Goal: Task Accomplishment & Management: Manage account settings

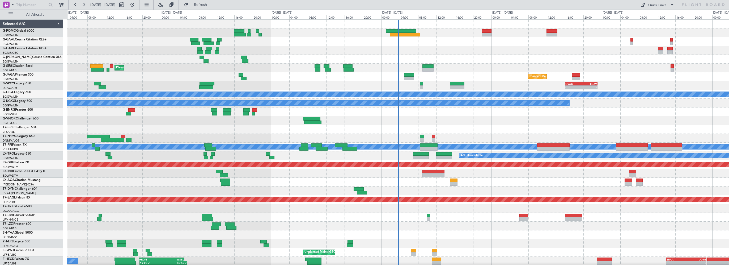
click at [461, 49] on div at bounding box center [398, 50] width 662 height 9
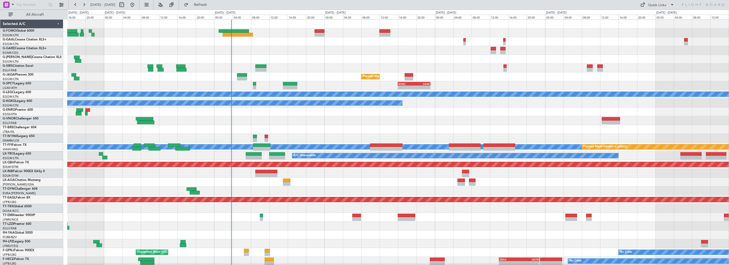
click at [308, 62] on div "Planned Maint London (Farnborough) Planned Maint London (Luton) - - GVAC 16:00 …" at bounding box center [398, 160] width 662 height 281
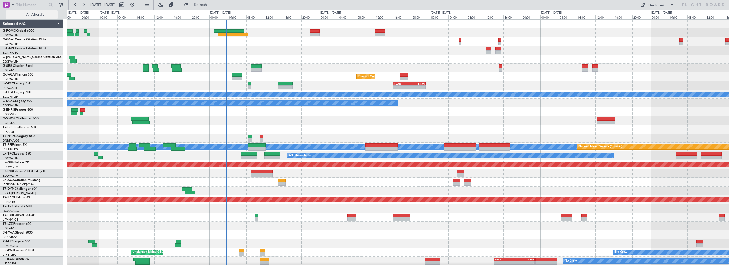
click at [38, 13] on span "All Aircraft" at bounding box center [35, 15] width 42 height 4
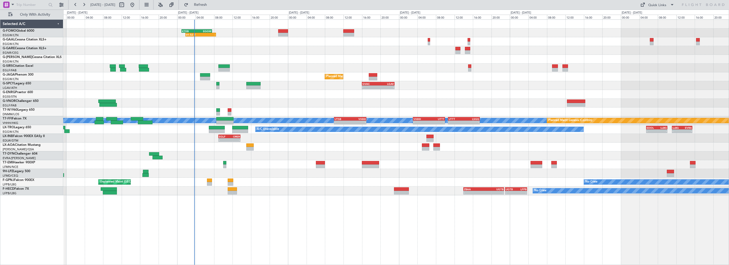
click at [264, 50] on div "01:52 Z - KTEB 01:00 Z EGGW 07:35 Z A/C Unavailable Planned Maint London (Farnb…" at bounding box center [396, 107] width 666 height 175
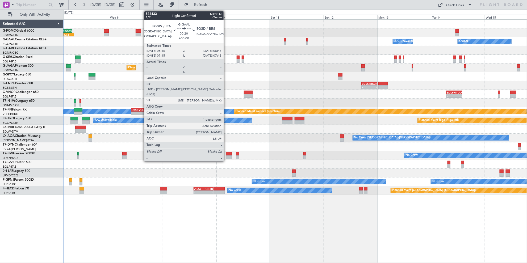
click at [253, 29] on div "01:52 Z - KTEB 01:00 Z EGGW 07:35 Z" at bounding box center [295, 32] width 464 height 9
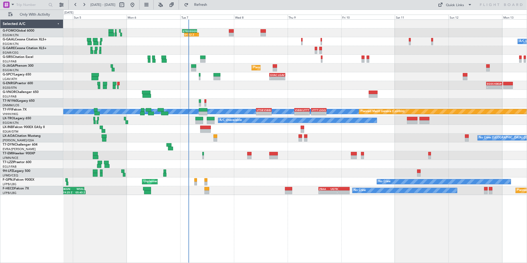
click at [275, 47] on div "01:52 Z - KTEB 01:00 Z EGGW 07:35 Z A/C Unavailable Owner Planned Maint London …" at bounding box center [295, 107] width 464 height 175
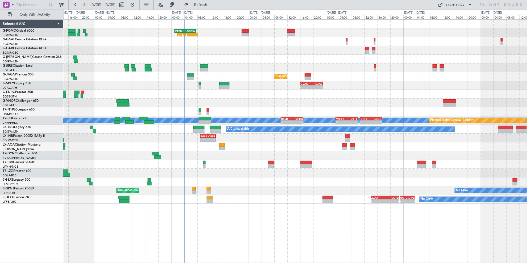
click at [151, 33] on div "01:52 Z - KTEB 01:00 Z EGGW 07:35 Z" at bounding box center [295, 32] width 464 height 9
click at [213, 48] on div at bounding box center [295, 50] width 464 height 9
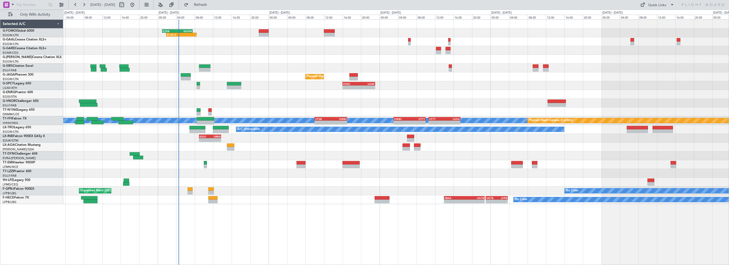
click at [304, 95] on div "01:52 Z - KTEB 01:00 Z EGGW 07:35 Z A/C Unavailable Planned Maint London (Farnb…" at bounding box center [396, 112] width 666 height 184
click at [211, 3] on span "Refresh" at bounding box center [201, 5] width 22 height 4
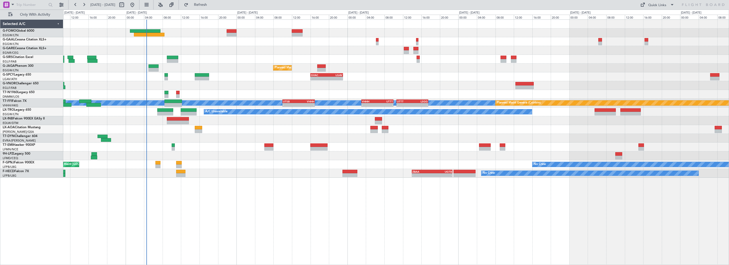
click at [256, 65] on div "A/C Unavailable Planned Maint London (Luton) - - GVAC 16:00 Z LGAV 23:05 Z MEL …" at bounding box center [396, 99] width 666 height 158
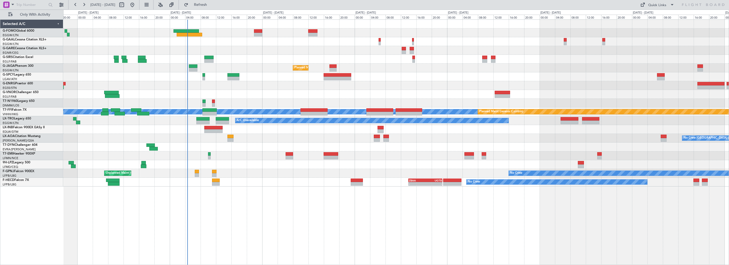
click at [257, 60] on div "Planned Maint [GEOGRAPHIC_DATA] ([GEOGRAPHIC_DATA])" at bounding box center [396, 59] width 666 height 9
click at [256, 47] on div at bounding box center [396, 50] width 666 height 9
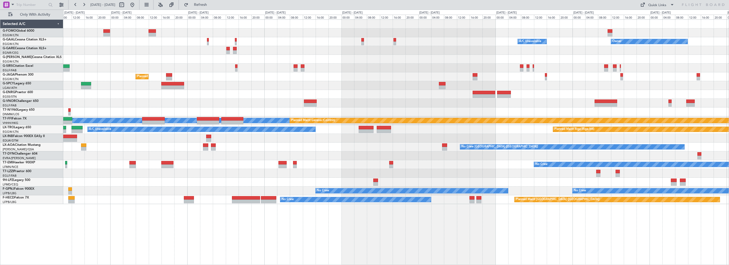
click at [123, 126] on div "A/C Unavailable Owner Owner A/C Unavailable Planned Maint London (Luton) MEL ME…" at bounding box center [396, 112] width 666 height 184
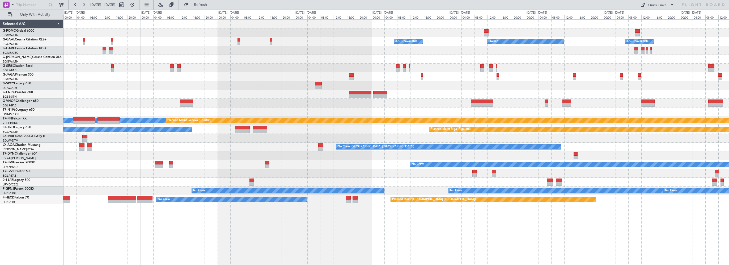
click at [129, 114] on div "A/C Unavailable Owner Owner A/C Unavailable Owner Planned Maint London (Luton) …" at bounding box center [396, 112] width 666 height 184
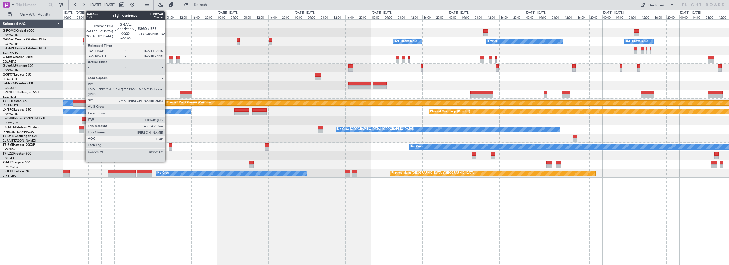
click at [83, 40] on div at bounding box center [84, 40] width 2 height 4
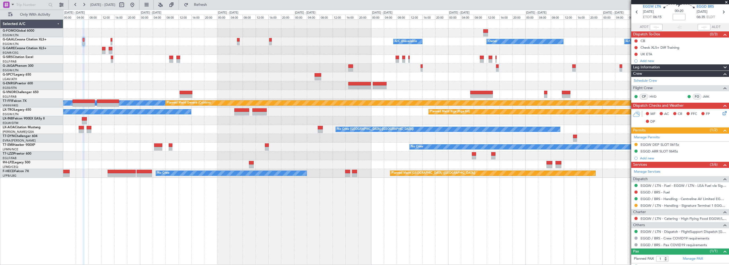
scroll to position [30, 0]
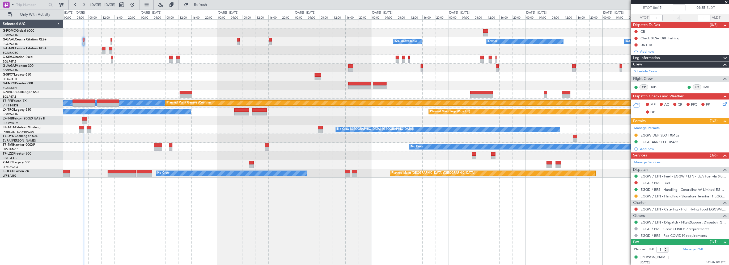
click at [216, 217] on div "Owner A/C Unavailable Owner A/C Unavailable Owner Planned Maint London (Luton) …" at bounding box center [396, 141] width 666 height 245
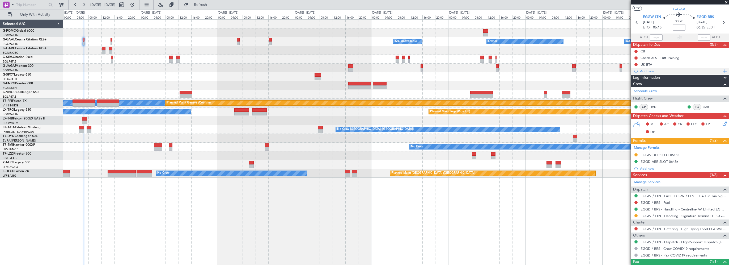
scroll to position [0, 0]
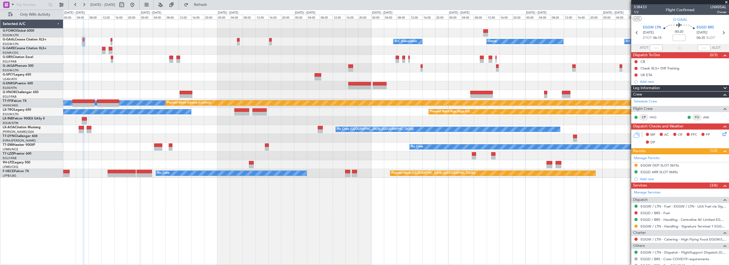
click at [651, 91] on span "Leg Information" at bounding box center [647, 88] width 27 height 6
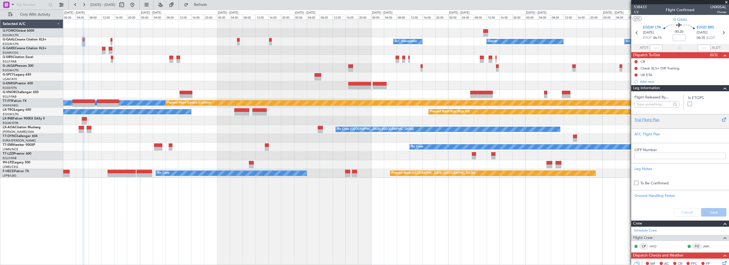
click at [644, 119] on div "Trial Flight Plan" at bounding box center [680, 120] width 91 height 6
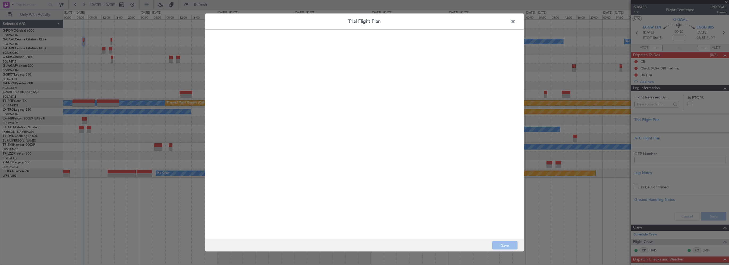
click at [387, 106] on quill-editor at bounding box center [365, 128] width 308 height 187
click at [424, 99] on div at bounding box center [364, 140] width 307 height 187
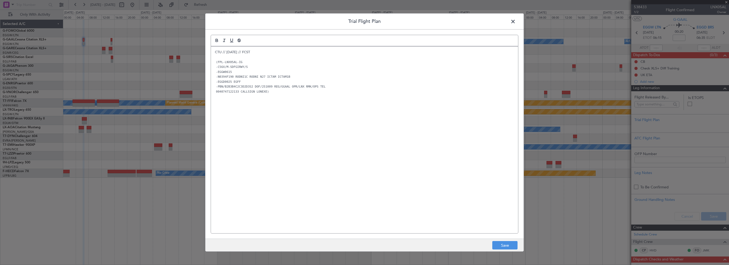
click at [329, 176] on div "CTU // 07OCT // FCST (FPL-LNX05AL-IG -C56X/M-SDFGIRWY/S -EGGW0615 -N0394F190 RO…" at bounding box center [364, 140] width 307 height 187
click at [503, 242] on button "Save" at bounding box center [505, 245] width 25 height 9
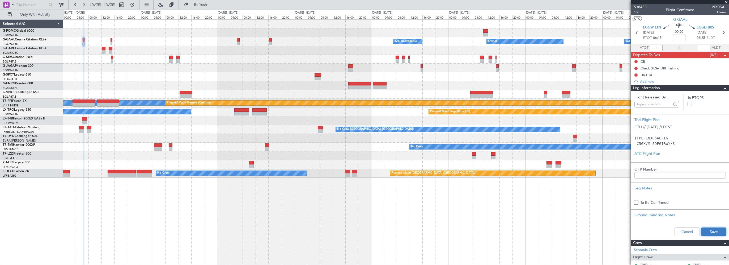
click at [703, 229] on button "Save" at bounding box center [714, 231] width 25 height 9
click at [683, 36] on input at bounding box center [679, 38] width 13 height 6
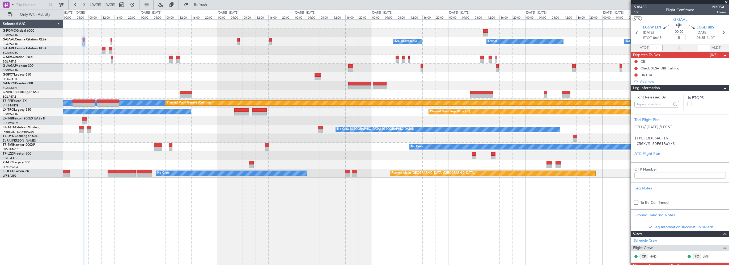
type input "+00:05"
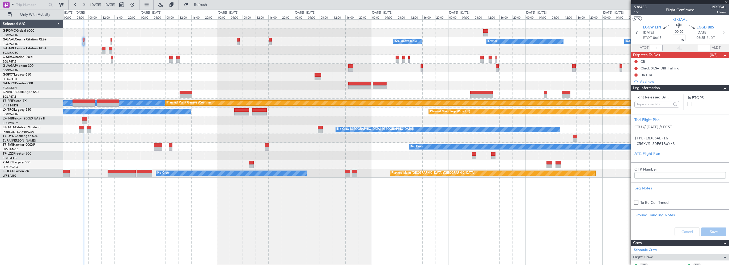
click at [722, 88] on span at bounding box center [725, 88] width 6 height 6
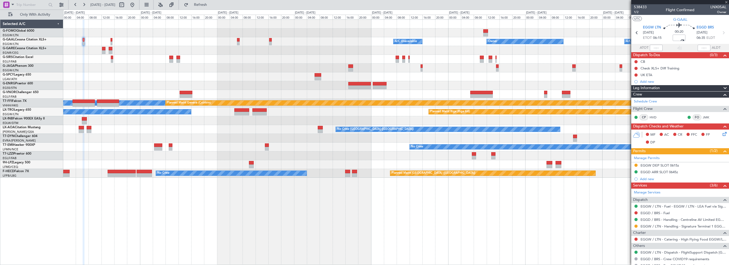
click at [722, 132] on icon at bounding box center [724, 133] width 4 height 4
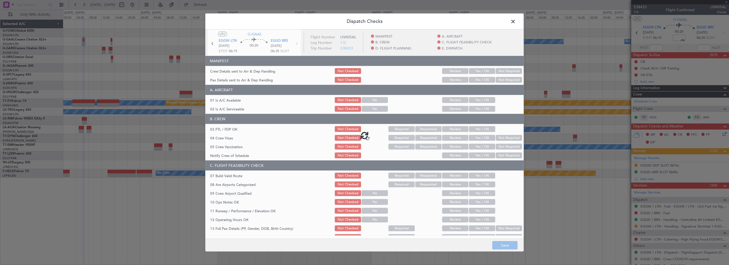
click at [486, 99] on div at bounding box center [365, 135] width 318 height 211
click at [481, 110] on div at bounding box center [365, 135] width 318 height 211
drag, startPoint x: 481, startPoint y: 98, endPoint x: 480, endPoint y: 103, distance: 5.0
click at [481, 98] on div at bounding box center [365, 135] width 318 height 211
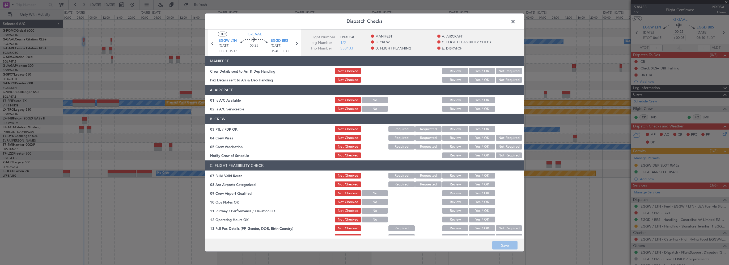
type input "+00:05"
click at [481, 99] on button "Yes / OK" at bounding box center [482, 100] width 26 height 6
click at [479, 108] on button "Yes / OK" at bounding box center [482, 109] width 26 height 6
click at [477, 175] on button "Yes / OK" at bounding box center [482, 176] width 26 height 6
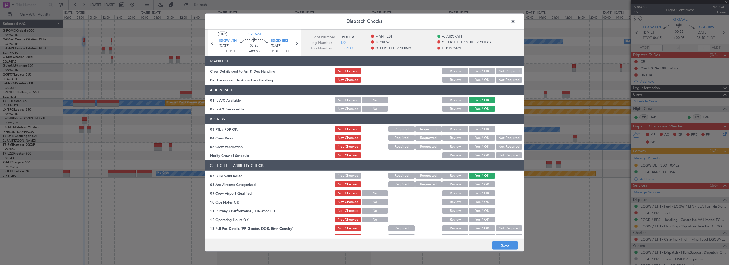
drag, startPoint x: 479, startPoint y: 204, endPoint x: 478, endPoint y: 199, distance: 4.8
click at [479, 203] on button "Yes / OK" at bounding box center [482, 202] width 26 height 6
click at [478, 208] on button "Yes / OK" at bounding box center [482, 211] width 26 height 6
click at [477, 216] on div "Yes / OK" at bounding box center [481, 219] width 27 height 7
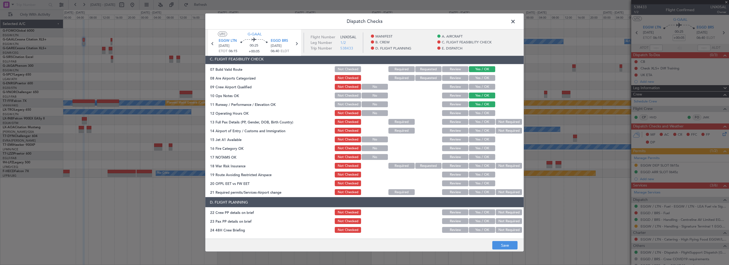
click at [483, 115] on button "Yes / OK" at bounding box center [482, 113] width 26 height 6
click at [480, 123] on button "Yes / OK" at bounding box center [482, 122] width 26 height 6
click at [480, 132] on button "Yes / OK" at bounding box center [482, 131] width 26 height 6
click at [480, 140] on button "Yes / OK" at bounding box center [482, 139] width 26 height 6
click at [477, 149] on button "Yes / OK" at bounding box center [482, 148] width 26 height 6
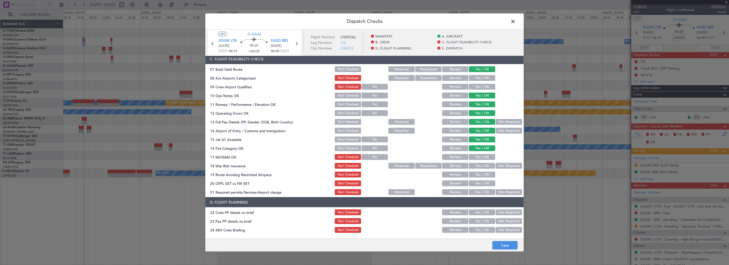
click at [477, 156] on button "Yes / OK" at bounding box center [482, 157] width 26 height 6
click at [497, 167] on button "Not Required" at bounding box center [509, 166] width 26 height 6
click at [480, 174] on button "Yes / OK" at bounding box center [482, 174] width 26 height 6
click at [478, 185] on button "Yes / OK" at bounding box center [482, 183] width 26 height 6
click at [478, 192] on button "Yes / OK" at bounding box center [482, 192] width 26 height 6
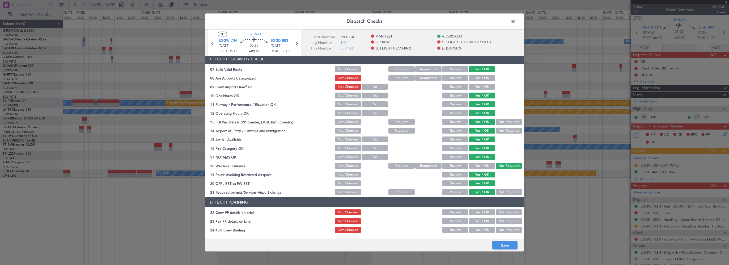
scroll to position [239, 0]
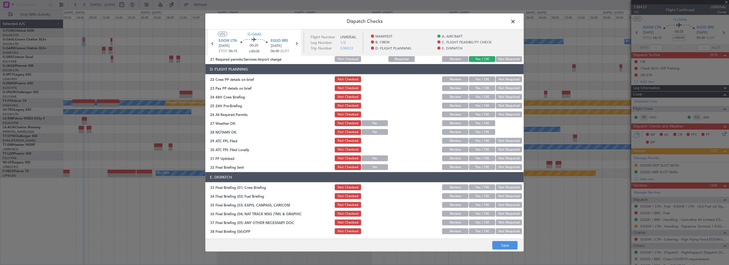
drag, startPoint x: 482, startPoint y: 74, endPoint x: 482, endPoint y: 82, distance: 7.4
click at [482, 75] on section "D. FLIGHT PLANNING 22 Crew PP details on brief Not Checked Review Yes / OK Not …" at bounding box center [365, 117] width 318 height 107
click at [482, 82] on section "D. FLIGHT PLANNING 22 Crew PP details on brief Not Checked Review Yes / OK Not …" at bounding box center [365, 117] width 318 height 107
click at [482, 80] on button "Yes / OK" at bounding box center [482, 79] width 26 height 6
click at [481, 88] on button "Yes / OK" at bounding box center [482, 88] width 26 height 6
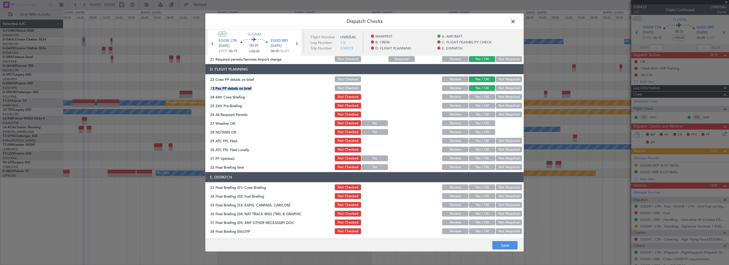
click at [480, 99] on button "Yes / OK" at bounding box center [482, 97] width 26 height 6
click at [498, 106] on button "Not Required" at bounding box center [509, 106] width 26 height 6
click at [499, 247] on button "Save" at bounding box center [505, 245] width 25 height 9
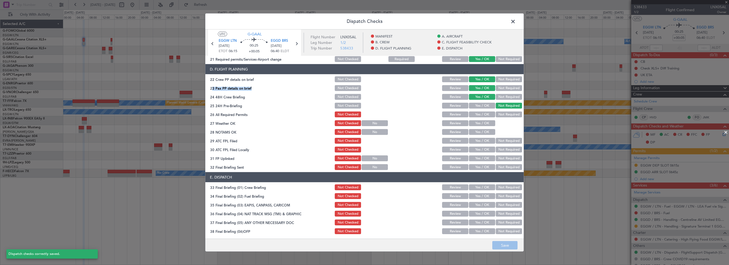
click at [516, 22] on span at bounding box center [516, 23] width 0 height 11
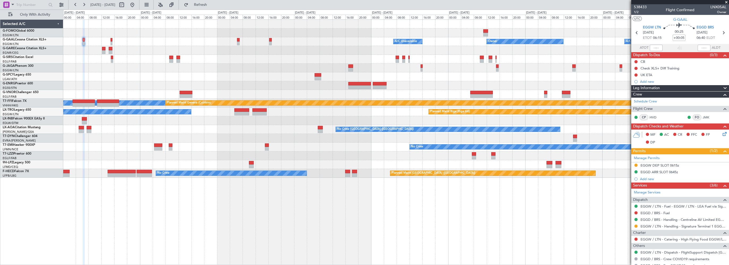
click at [227, 212] on div "Owner A/C Unavailable Owner A/C Unavailable Owner Planned Maint London (Luton) …" at bounding box center [396, 141] width 666 height 245
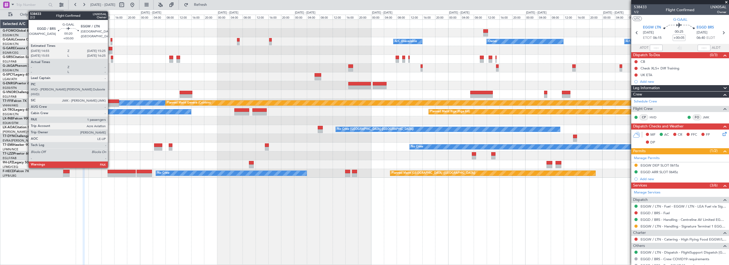
click at [111, 40] on div at bounding box center [112, 40] width 2 height 4
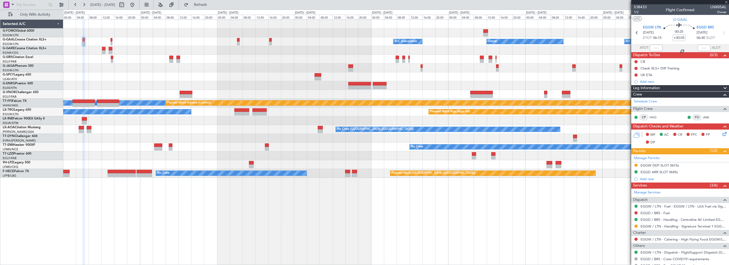
type input "2"
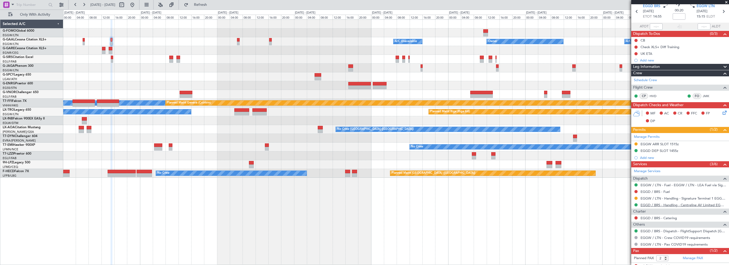
scroll to position [37, 0]
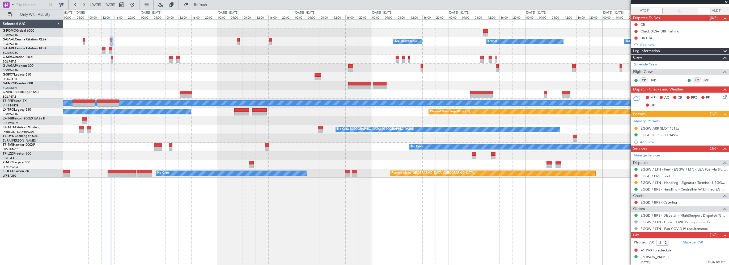
click at [353, 226] on div "Owner A/C Unavailable Owner A/C Unavailable Owner Planned Maint [GEOGRAPHIC_DAT…" at bounding box center [396, 141] width 666 height 245
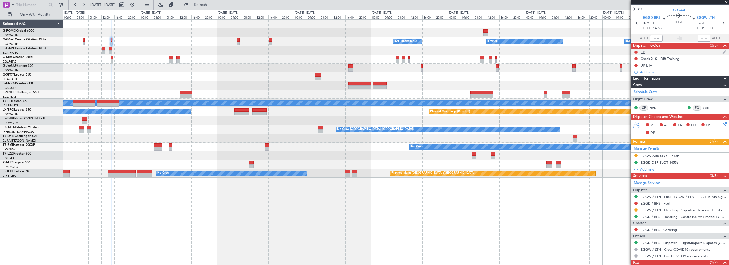
scroll to position [0, 0]
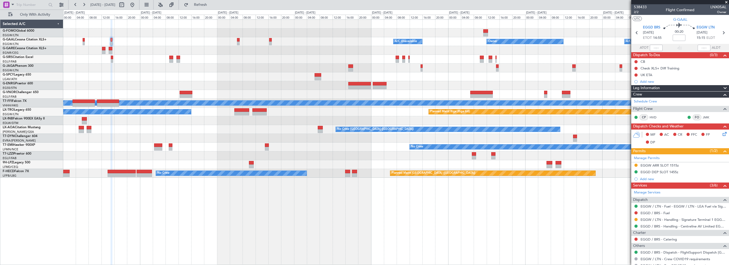
click at [677, 86] on div "Leg Information" at bounding box center [681, 88] width 98 height 6
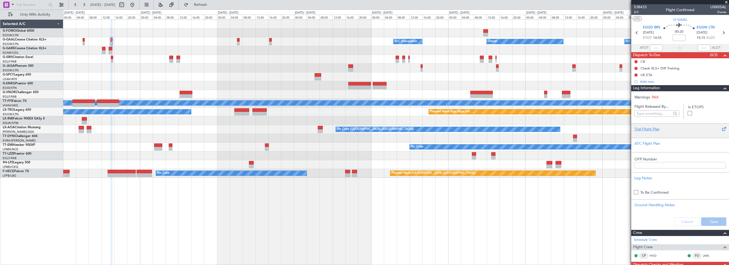
click at [639, 127] on div "Trial Flight Plan" at bounding box center [680, 129] width 91 height 6
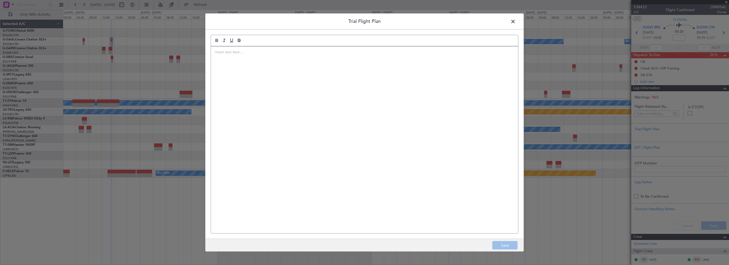
click at [274, 118] on div at bounding box center [364, 140] width 307 height 187
click at [316, 127] on div "CTU // 07OCT // FCST (FPL-LNX05AL-IG -C56X/M-SDFGIRWY/S -EGGD1455 -N0372F140 HA…" at bounding box center [364, 140] width 307 height 187
click at [511, 244] on button "Save" at bounding box center [505, 245] width 25 height 9
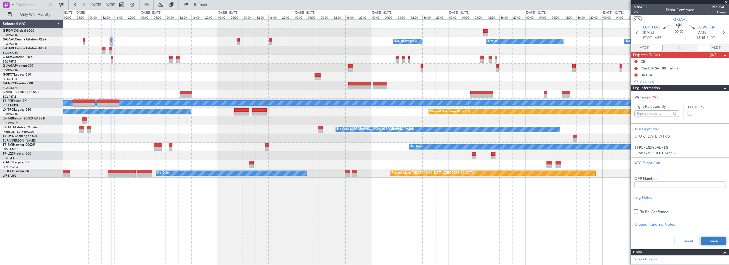
click at [710, 242] on button "Save" at bounding box center [714, 241] width 25 height 9
click at [678, 37] on input at bounding box center [679, 38] width 13 height 6
click at [497, 205] on div "Owner A/C Unavailable Owner A/C Unavailable Owner Planned Maint [GEOGRAPHIC_DAT…" at bounding box center [396, 141] width 666 height 245
click at [557, 210] on div "Owner A/C Unavailable Owner A/C Unavailable Owner Planned Maint [GEOGRAPHIC_DAT…" at bounding box center [396, 141] width 666 height 245
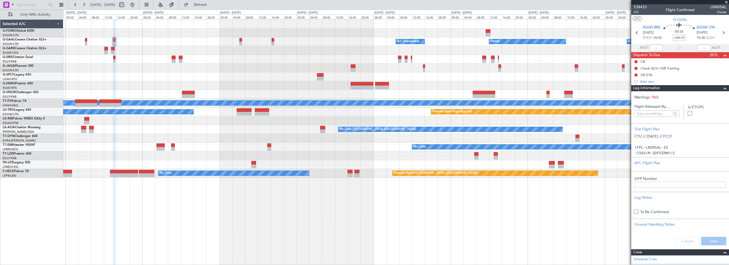
type input "+00:15"
click at [725, 1] on span at bounding box center [726, 2] width 5 height 5
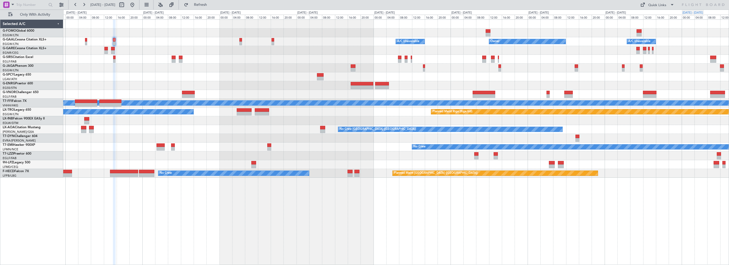
type input "0"
click at [138, 66] on div "Planned Maint [GEOGRAPHIC_DATA] ([GEOGRAPHIC_DATA])" at bounding box center [396, 68] width 666 height 9
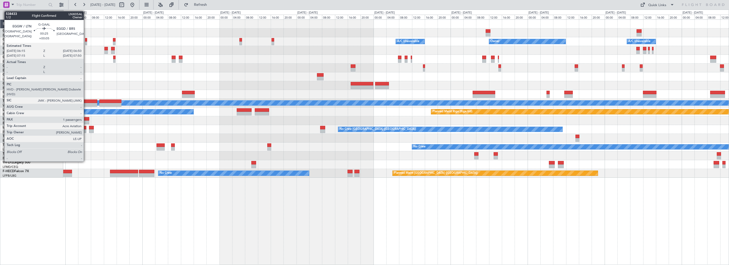
click at [86, 40] on div at bounding box center [86, 40] width 2 height 4
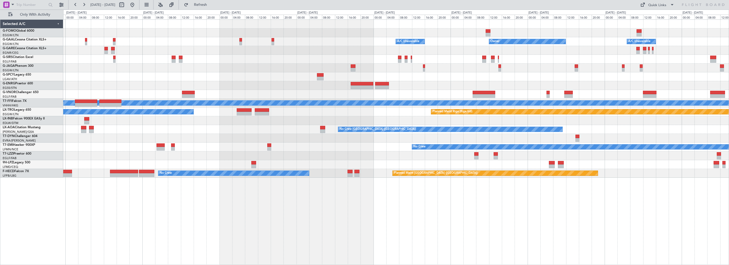
click at [130, 58] on div at bounding box center [396, 59] width 666 height 9
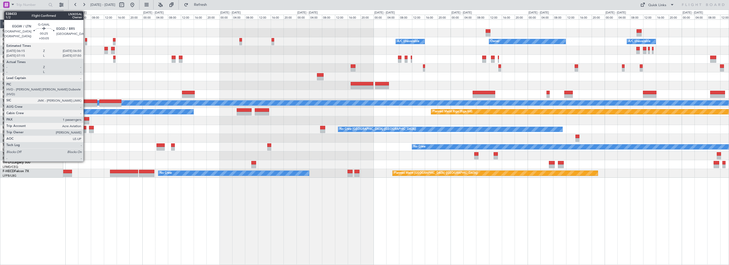
click at [86, 39] on div at bounding box center [86, 40] width 2 height 4
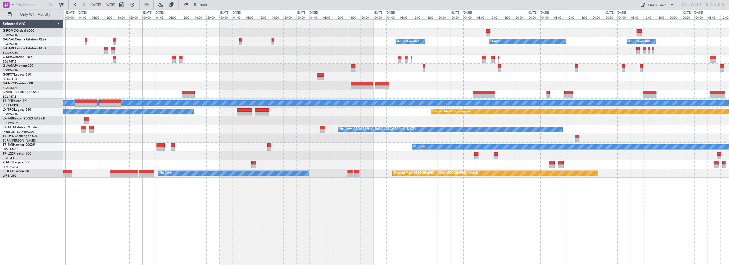
click at [113, 40] on div "Owner Owner A/C Unavailable A/C Unavailable Owner" at bounding box center [396, 41] width 666 height 9
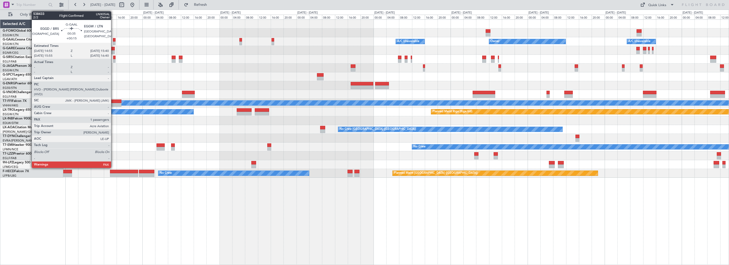
click at [114, 39] on div at bounding box center [114, 40] width 3 height 4
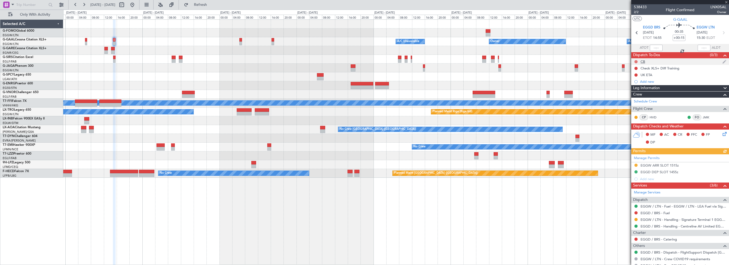
click at [637, 61] on button at bounding box center [636, 61] width 3 height 3
click at [636, 84] on span "Completed" at bounding box center [639, 84] width 18 height 5
click at [722, 131] on icon at bounding box center [724, 133] width 4 height 4
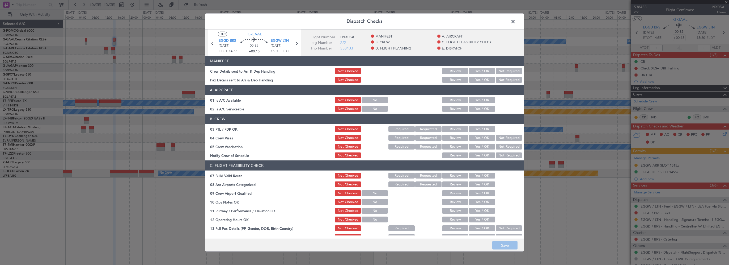
click at [477, 99] on button "Yes / OK" at bounding box center [482, 100] width 26 height 6
click at [477, 109] on button "Yes / OK" at bounding box center [482, 109] width 26 height 6
click at [475, 174] on button "Yes / OK" at bounding box center [482, 176] width 26 height 6
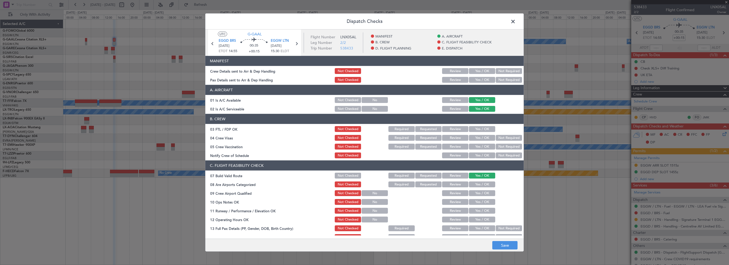
click at [477, 202] on button "Yes / OK" at bounding box center [482, 202] width 26 height 6
click at [476, 210] on button "Yes / OK" at bounding box center [482, 211] width 26 height 6
click at [475, 218] on button "Yes / OK" at bounding box center [482, 219] width 26 height 6
click at [474, 229] on button "Yes / OK" at bounding box center [482, 228] width 26 height 6
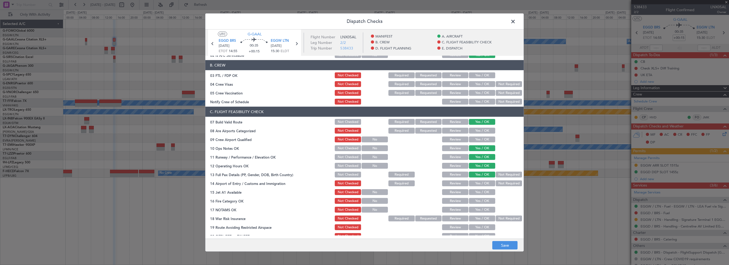
scroll to position [80, 0]
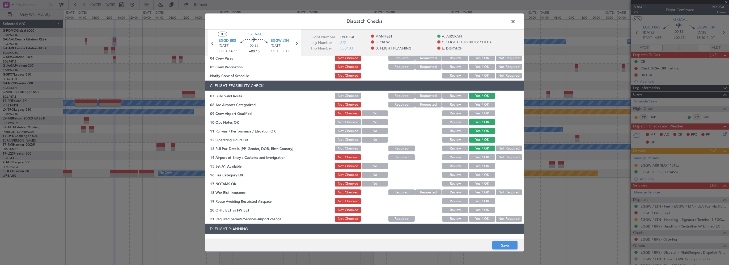
click at [487, 157] on button "Yes / OK" at bounding box center [482, 157] width 26 height 6
click at [486, 167] on button "Yes / OK" at bounding box center [482, 166] width 26 height 6
click at [486, 175] on button "Yes / OK" at bounding box center [482, 175] width 26 height 6
click at [487, 184] on button "Yes / OK" at bounding box center [482, 184] width 26 height 6
click at [496, 192] on button "Not Required" at bounding box center [509, 192] width 26 height 6
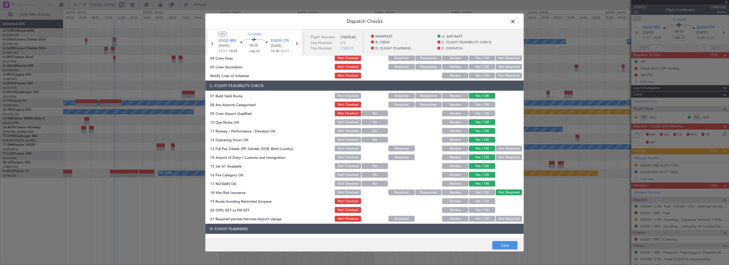
click at [485, 202] on button "Yes / OK" at bounding box center [482, 201] width 26 height 6
drag, startPoint x: 483, startPoint y: 208, endPoint x: 482, endPoint y: 217, distance: 9.4
click at [483, 208] on button "Yes / OK" at bounding box center [482, 210] width 26 height 6
click at [482, 217] on button "Yes / OK" at bounding box center [482, 219] width 26 height 6
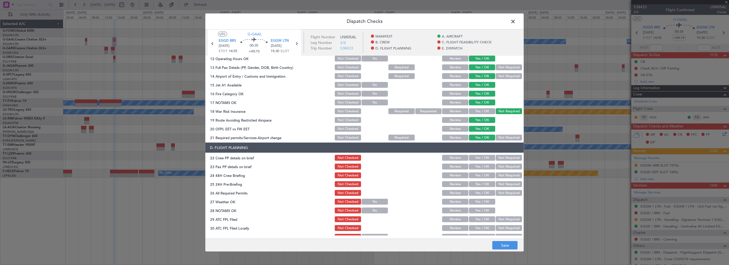
scroll to position [186, 0]
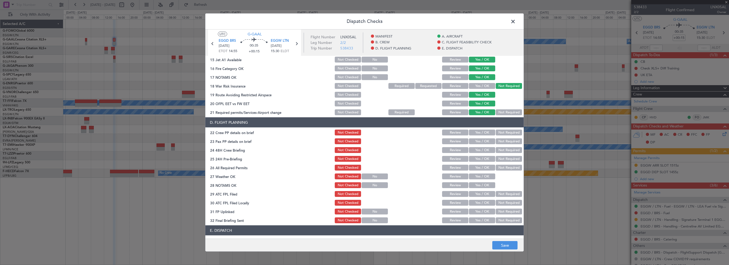
click at [486, 134] on button "Yes / OK" at bounding box center [482, 132] width 26 height 6
click at [486, 141] on button "Yes / OK" at bounding box center [482, 141] width 26 height 6
click at [484, 150] on button "Yes / OK" at bounding box center [482, 150] width 26 height 6
click at [499, 160] on button "Not Required" at bounding box center [509, 159] width 26 height 6
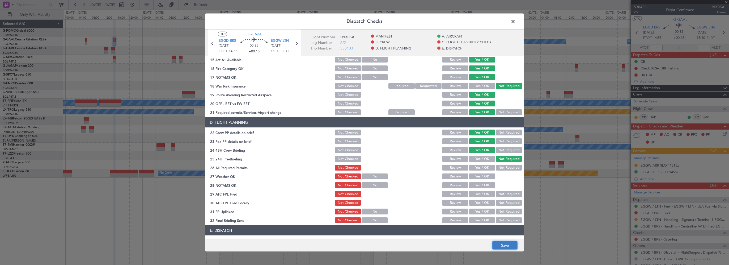
click at [503, 248] on button "Save" at bounding box center [505, 245] width 25 height 9
click at [516, 20] on span at bounding box center [516, 23] width 0 height 11
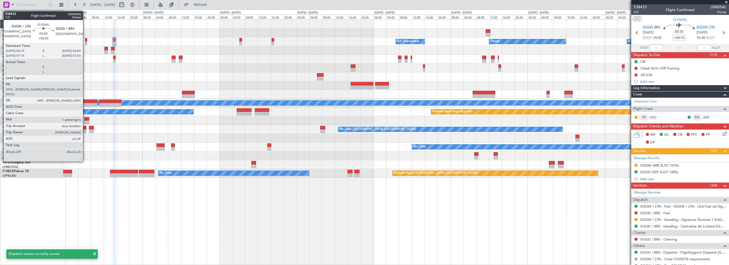
click at [85, 40] on div at bounding box center [86, 40] width 2 height 4
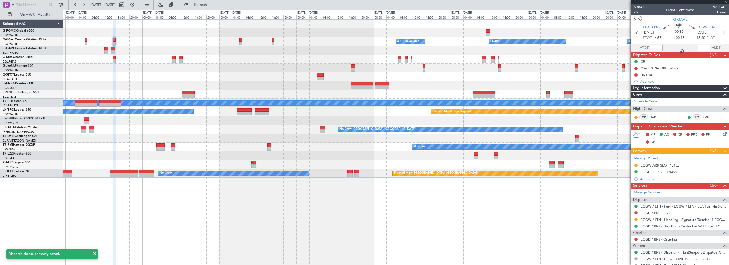
type input "+00:05"
type input "1"
click at [637, 61] on button at bounding box center [636, 61] width 3 height 3
click at [629, 84] on li "Completed" at bounding box center [637, 85] width 28 height 8
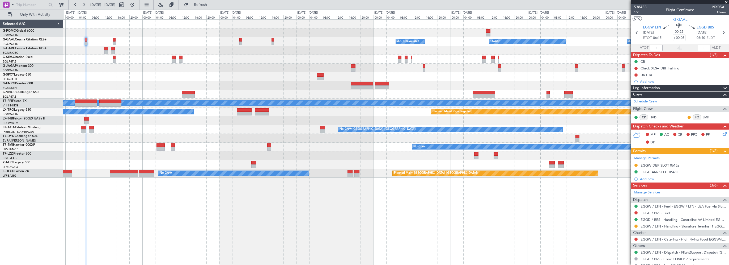
click at [104, 73] on div at bounding box center [396, 76] width 666 height 9
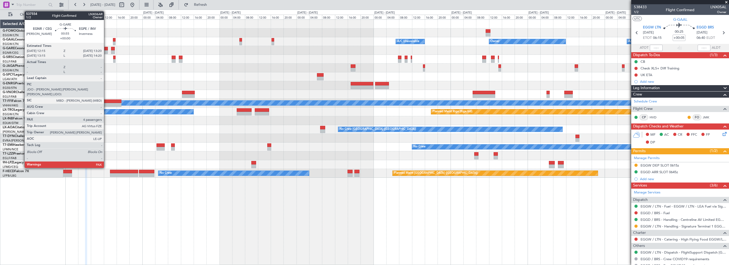
click at [107, 48] on div at bounding box center [106, 49] width 4 height 4
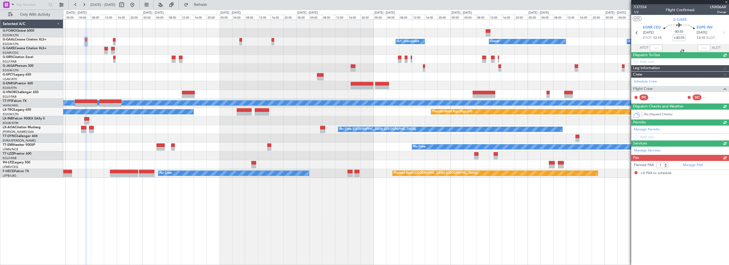
type input "4"
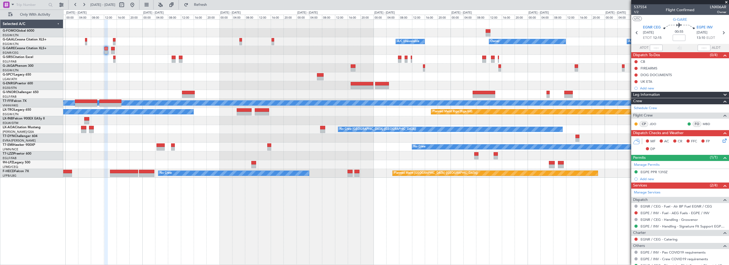
click at [246, 193] on div "Owner Owner A/C Unavailable A/C Unavailable Owner Planned Maint London (Luton) …" at bounding box center [396, 141] width 666 height 245
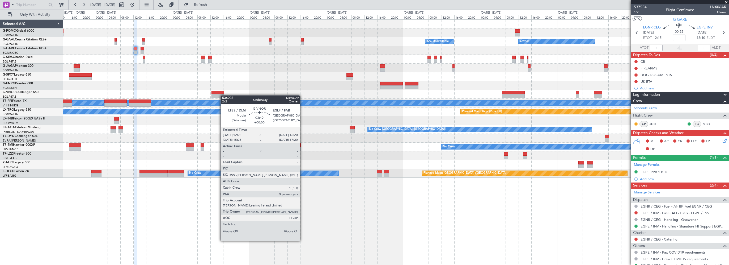
click at [223, 95] on div "A/C Unavailable Owner Owner A/C Unavailable Owner Planned Maint London (Luton) …" at bounding box center [396, 99] width 666 height 158
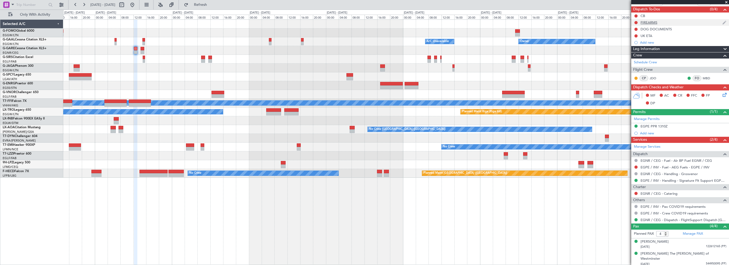
scroll to position [0, 0]
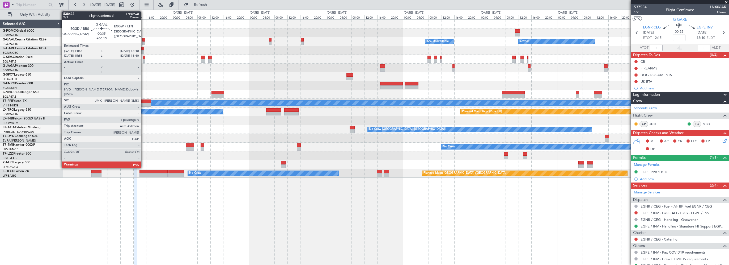
click at [144, 39] on div at bounding box center [143, 40] width 3 height 4
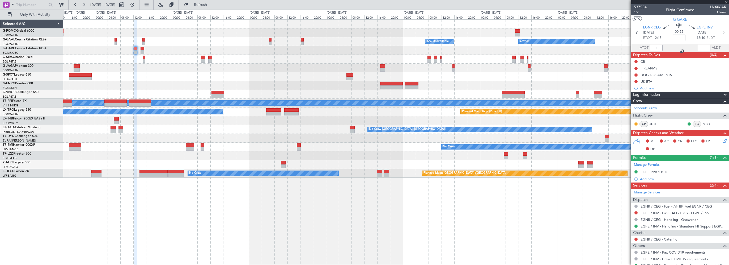
type input "+00:15"
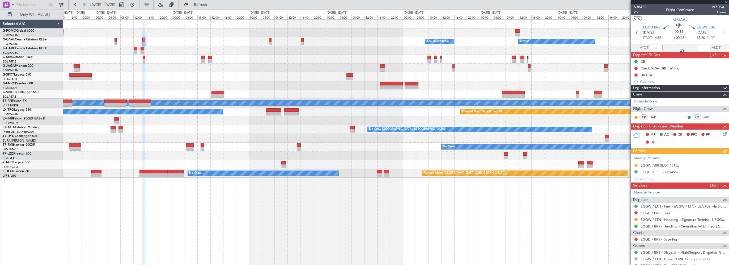
click at [660, 87] on span "Leg Information" at bounding box center [647, 88] width 27 height 6
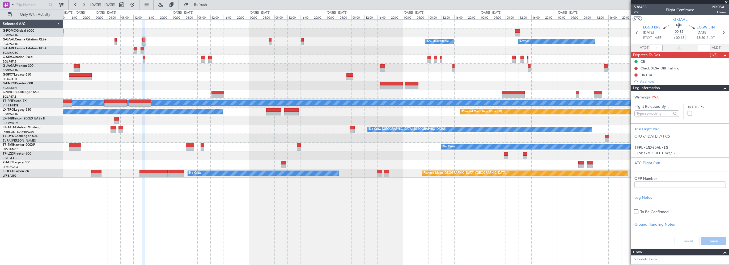
click at [726, 2] on span at bounding box center [726, 2] width 5 height 5
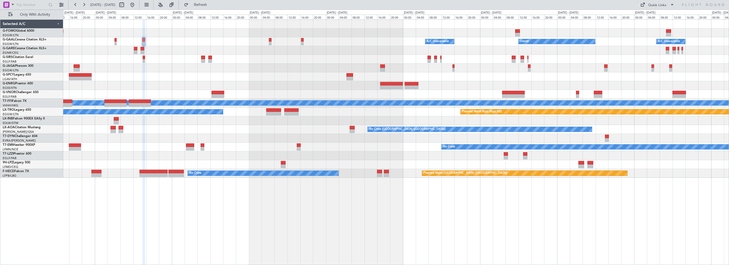
type input "0"
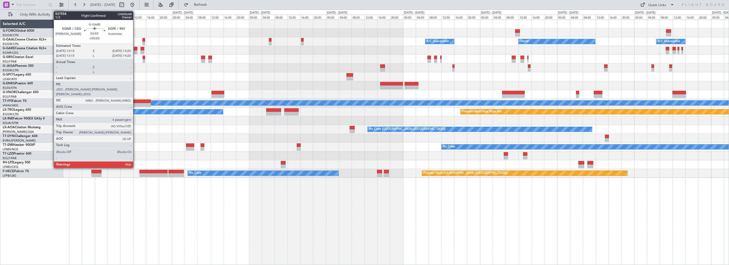
click at [136, 48] on div at bounding box center [136, 49] width 4 height 4
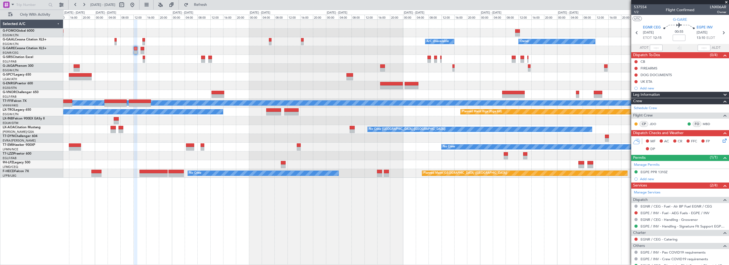
drag, startPoint x: 655, startPoint y: 94, endPoint x: 656, endPoint y: 97, distance: 3.2
click at [655, 94] on span "Leg Information" at bounding box center [647, 95] width 27 height 6
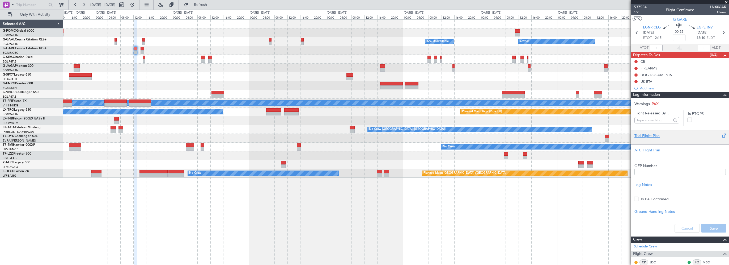
click at [647, 133] on div "Trial Flight Plan" at bounding box center [681, 137] width 98 height 14
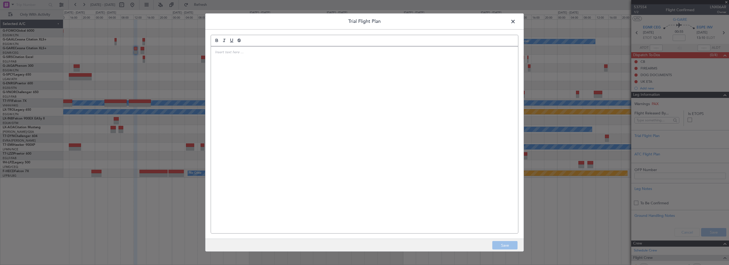
drag, startPoint x: 401, startPoint y: 87, endPoint x: 404, endPoint y: 87, distance: 2.7
click at [401, 87] on div at bounding box center [364, 140] width 307 height 187
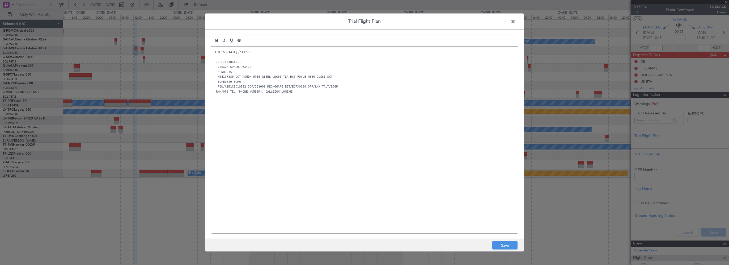
click at [371, 175] on div "CTU // 07OCT // FCST (FPL-LNX06AR-IG -C56X/M-SDFGHIRWXY/S -EGNR1215 -N0419F380 …" at bounding box center [364, 140] width 307 height 187
click at [493, 244] on button "Save" at bounding box center [505, 245] width 25 height 9
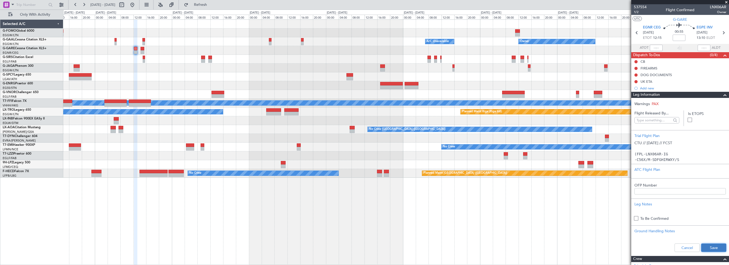
click at [712, 245] on button "Save" at bounding box center [714, 247] width 25 height 9
click at [679, 39] on input at bounding box center [679, 38] width 13 height 6
type input "-00:05"
drag, startPoint x: 722, startPoint y: 92, endPoint x: 720, endPoint y: 95, distance: 4.2
click at [722, 95] on span at bounding box center [725, 95] width 6 height 6
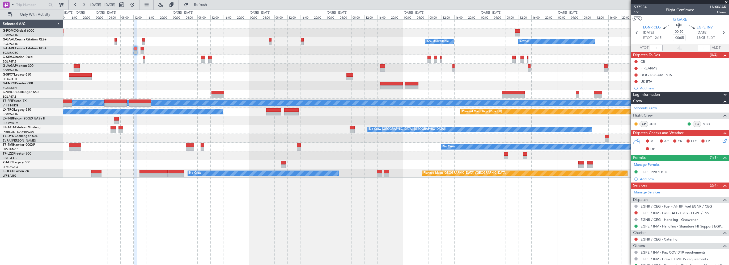
click at [724, 140] on icon at bounding box center [724, 139] width 4 height 4
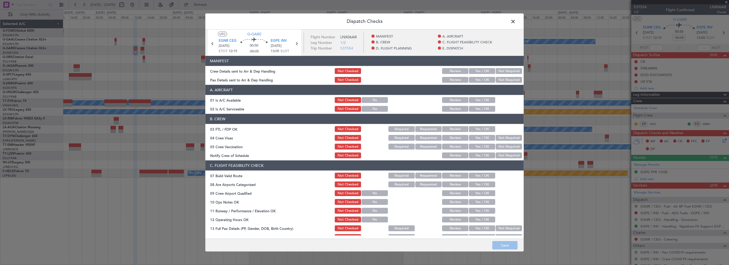
click at [484, 98] on button "Yes / OK" at bounding box center [482, 100] width 26 height 6
click at [482, 111] on button "Yes / OK" at bounding box center [482, 109] width 26 height 6
click at [480, 178] on button "Yes / OK" at bounding box center [482, 176] width 26 height 6
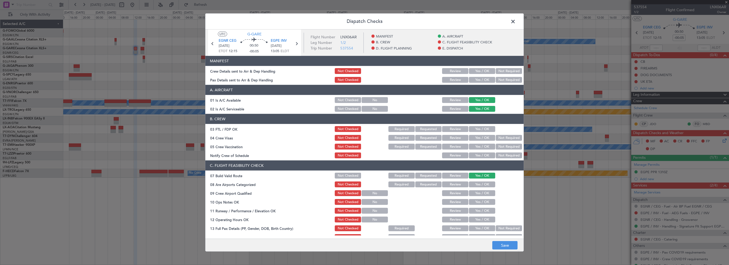
click at [481, 204] on button "Yes / OK" at bounding box center [482, 202] width 26 height 6
click at [480, 211] on button "Yes / OK" at bounding box center [482, 211] width 26 height 6
click at [480, 219] on button "Yes / OK" at bounding box center [482, 219] width 26 height 6
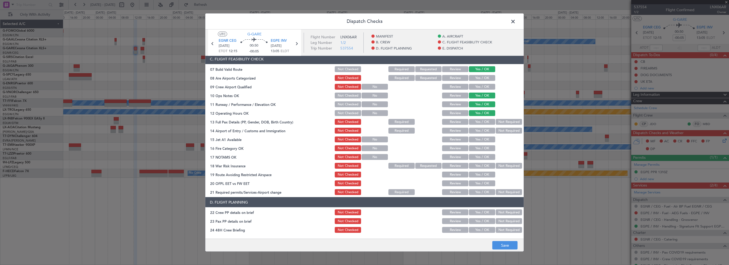
click at [482, 124] on button "Yes / OK" at bounding box center [482, 122] width 26 height 6
click at [480, 132] on button "Yes / OK" at bounding box center [482, 131] width 26 height 6
click at [480, 139] on button "Yes / OK" at bounding box center [482, 139] width 26 height 6
drag, startPoint x: 478, startPoint y: 150, endPoint x: 476, endPoint y: 161, distance: 10.7
click at [478, 150] on button "Yes / OK" at bounding box center [482, 148] width 26 height 6
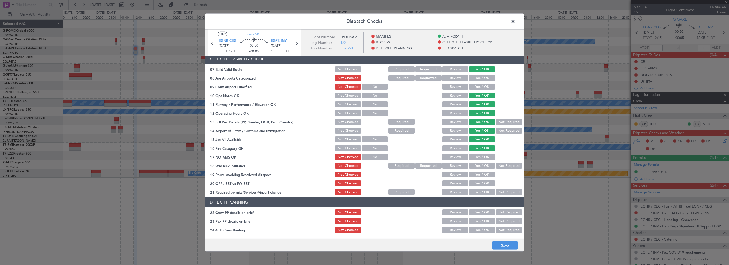
click at [476, 161] on section "C. FLIGHT FEASIBILITY CHECK 07 Build Valid Route Not Checked Required Requested…" at bounding box center [365, 125] width 318 height 142
drag, startPoint x: 479, startPoint y: 155, endPoint x: 490, endPoint y: 163, distance: 13.3
click at [480, 156] on button "Yes / OK" at bounding box center [482, 157] width 26 height 6
click at [501, 168] on button "Not Required" at bounding box center [509, 166] width 26 height 6
click at [480, 175] on button "Yes / OK" at bounding box center [482, 174] width 26 height 6
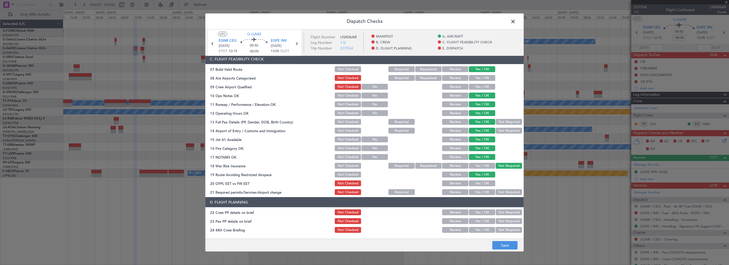
click at [481, 183] on button "Yes / OK" at bounding box center [482, 183] width 26 height 6
drag, startPoint x: 480, startPoint y: 190, endPoint x: 480, endPoint y: 197, distance: 7.2
click at [480, 190] on button "Yes / OK" at bounding box center [482, 192] width 26 height 6
click at [480, 209] on section "D. FLIGHT PLANNING 22 Crew PP details on brief Not Checked Review Yes / OK Not …" at bounding box center [365, 250] width 318 height 107
drag, startPoint x: 480, startPoint y: 211, endPoint x: 480, endPoint y: 214, distance: 3.0
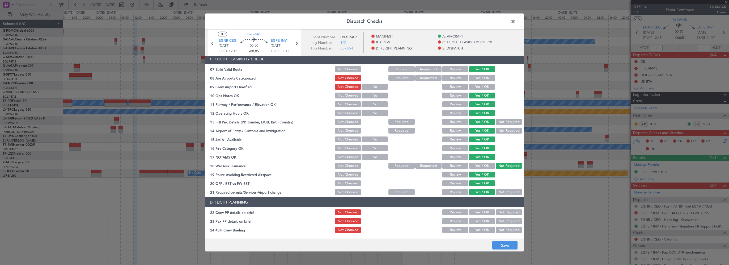
click at [480, 212] on button "Yes / OK" at bounding box center [482, 212] width 26 height 6
click at [477, 221] on button "Yes / OK" at bounding box center [482, 221] width 26 height 6
click at [478, 230] on button "Yes / OK" at bounding box center [482, 230] width 26 height 6
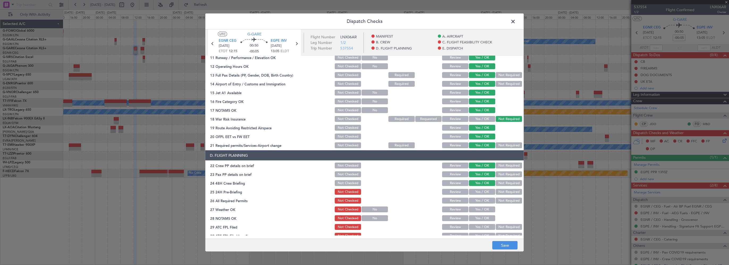
scroll to position [186, 0]
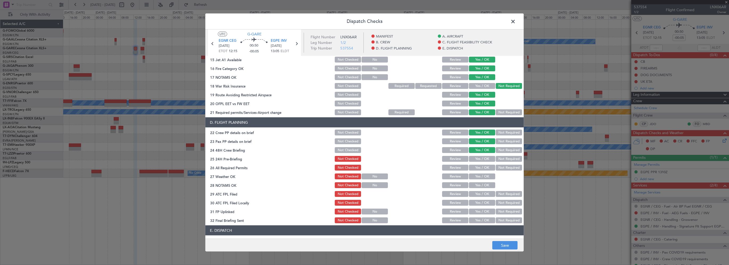
drag, startPoint x: 503, startPoint y: 150, endPoint x: 501, endPoint y: 160, distance: 9.4
click at [503, 154] on section "D. FLIGHT PLANNING 22 Crew PP details on brief Not Checked Review Yes / OK Not …" at bounding box center [365, 170] width 318 height 107
click at [501, 160] on button "Not Required" at bounding box center [509, 159] width 26 height 6
click at [504, 240] on footer "Save" at bounding box center [365, 244] width 318 height 13
click at [505, 244] on button "Save" at bounding box center [505, 245] width 25 height 9
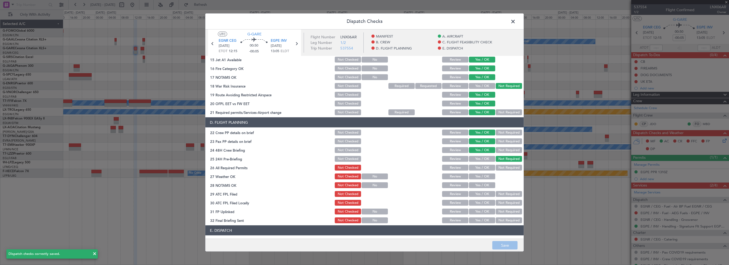
click at [516, 22] on span at bounding box center [516, 23] width 0 height 11
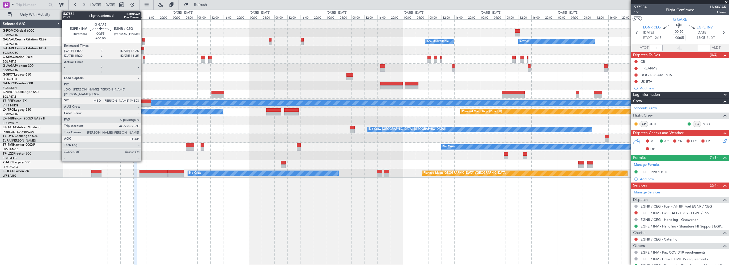
click at [142, 48] on div at bounding box center [143, 49] width 4 height 4
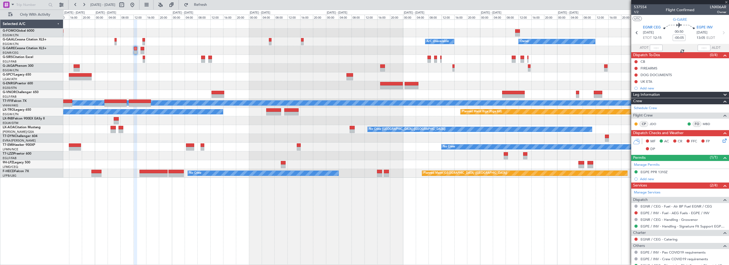
type input "0"
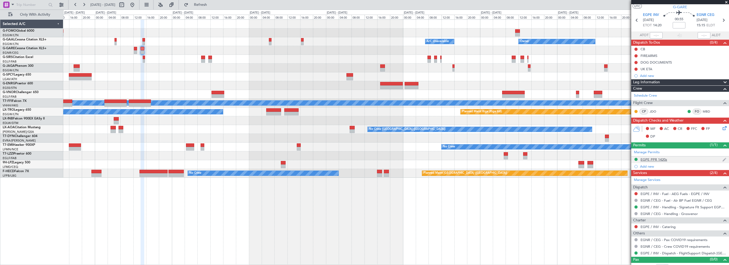
scroll to position [18, 0]
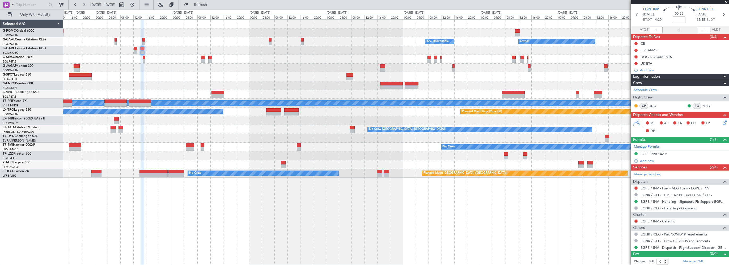
click at [536, 227] on div "Owner A/C Unavailable Owner A/C Unavailable Owner Planned Maint [GEOGRAPHIC_DAT…" at bounding box center [396, 141] width 666 height 245
click at [298, 250] on div "Owner A/C Unavailable Owner A/C Unavailable Owner Planned Maint [GEOGRAPHIC_DAT…" at bounding box center [396, 141] width 666 height 245
click at [650, 77] on span "Leg Information" at bounding box center [647, 77] width 27 height 6
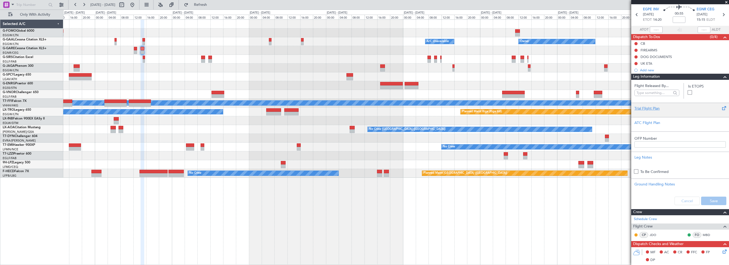
click at [644, 106] on div "Trial Flight Plan" at bounding box center [680, 109] width 91 height 6
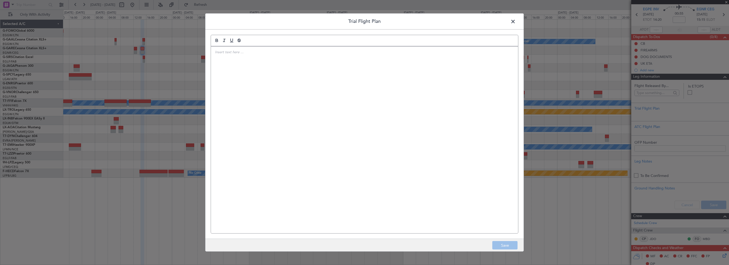
drag, startPoint x: 372, startPoint y: 96, endPoint x: 374, endPoint y: 95, distance: 3.0
click at [372, 96] on div at bounding box center [364, 140] width 307 height 187
click at [269, 175] on div "CTU // 07OCT // FCST (FPL-LNX06AR-IG -C56X/M-SDFGHIRWXY/S -EGPE1420 -N0420F370 …" at bounding box center [364, 140] width 307 height 187
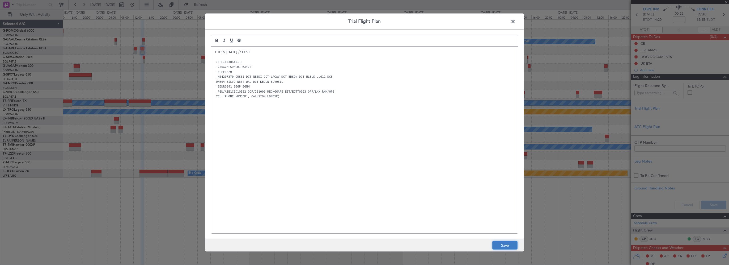
click at [501, 243] on button "Save" at bounding box center [505, 245] width 25 height 9
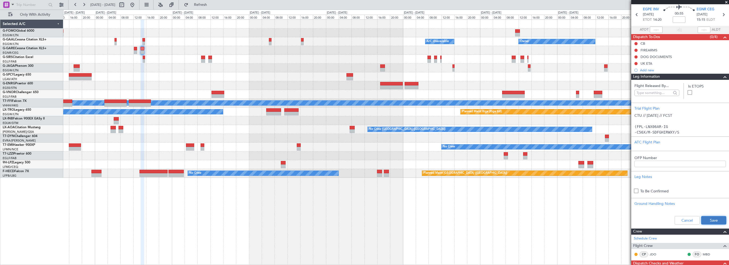
click at [705, 220] on button "Save" at bounding box center [714, 220] width 25 height 9
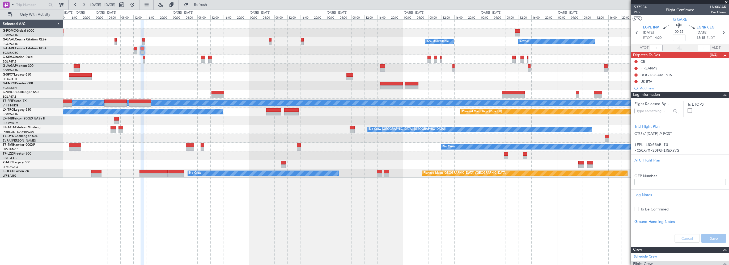
click at [679, 37] on input at bounding box center [679, 38] width 13 height 6
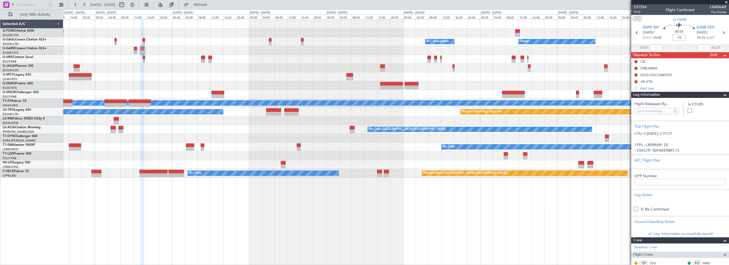
type input "-00:15"
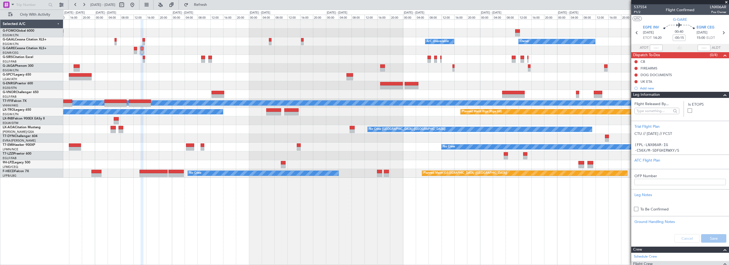
drag, startPoint x: 717, startPoint y: 93, endPoint x: 728, endPoint y: 91, distance: 10.8
click at [718, 93] on div at bounding box center [723, 95] width 11 height 6
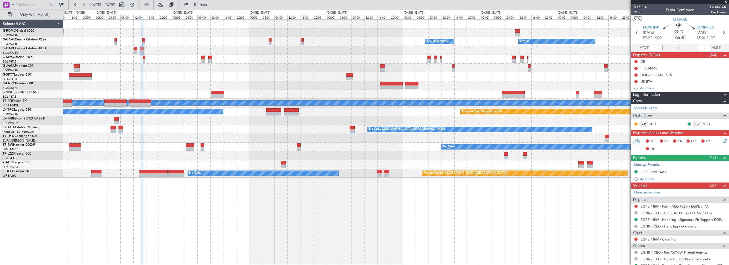
click at [722, 139] on icon at bounding box center [724, 139] width 4 height 4
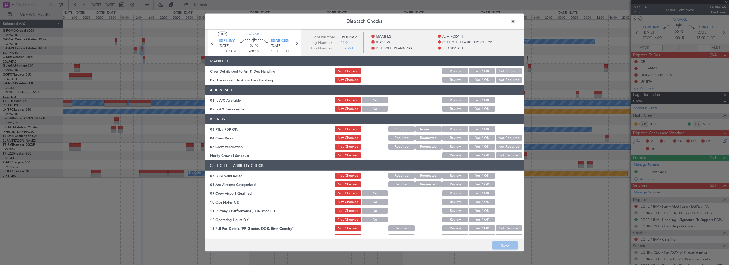
click at [475, 101] on button "Yes / OK" at bounding box center [482, 100] width 26 height 6
click at [473, 111] on div "Yes / OK" at bounding box center [481, 108] width 27 height 7
click at [474, 110] on button "Yes / OK" at bounding box center [482, 109] width 26 height 6
click at [484, 174] on button "Yes / OK" at bounding box center [482, 176] width 26 height 6
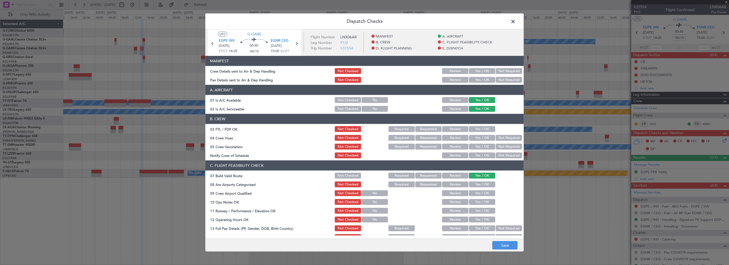
click at [480, 203] on button "Yes / OK" at bounding box center [482, 202] width 26 height 6
click at [477, 209] on button "Yes / OK" at bounding box center [482, 211] width 26 height 6
click at [476, 220] on button "Yes / OK" at bounding box center [482, 219] width 26 height 6
click at [478, 225] on button "Yes / OK" at bounding box center [482, 228] width 26 height 6
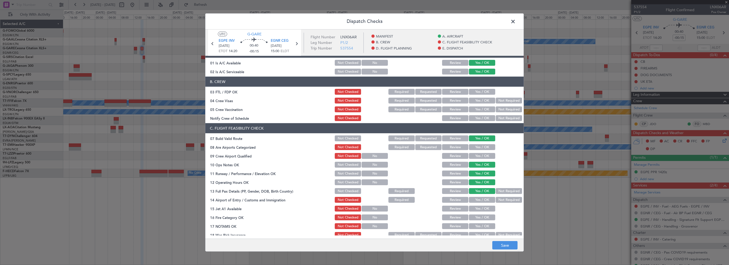
scroll to position [53, 0]
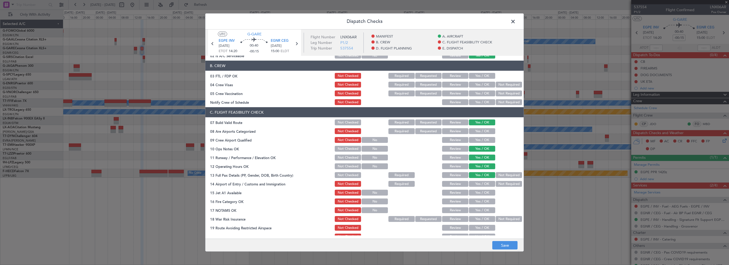
click at [479, 184] on button "Yes / OK" at bounding box center [482, 184] width 26 height 6
click at [478, 192] on button "Yes / OK" at bounding box center [482, 193] width 26 height 6
click at [478, 200] on button "Yes / OK" at bounding box center [482, 201] width 26 height 6
click at [477, 208] on button "Yes / OK" at bounding box center [482, 210] width 26 height 6
click at [491, 216] on button "Yes / OK" at bounding box center [482, 219] width 26 height 6
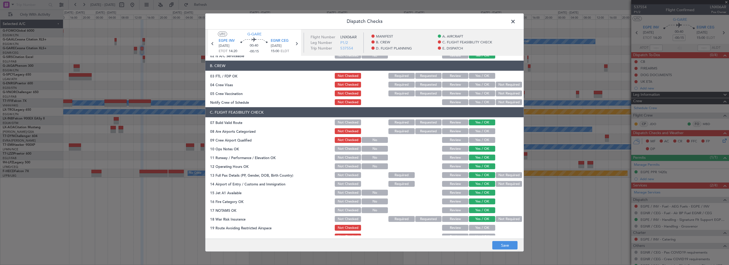
click at [497, 219] on button "Not Required" at bounding box center [509, 219] width 26 height 6
drag, startPoint x: 480, startPoint y: 229, endPoint x: 483, endPoint y: 185, distance: 43.8
click at [480, 228] on button "Yes / OK" at bounding box center [482, 228] width 26 height 6
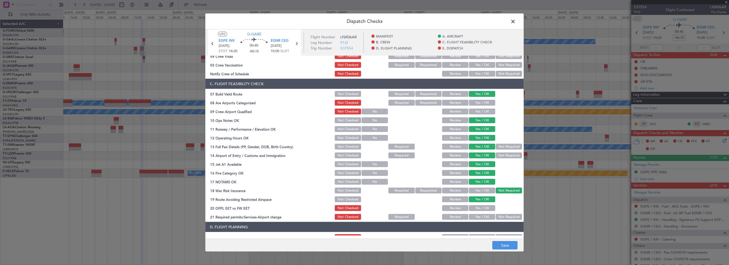
scroll to position [160, 0]
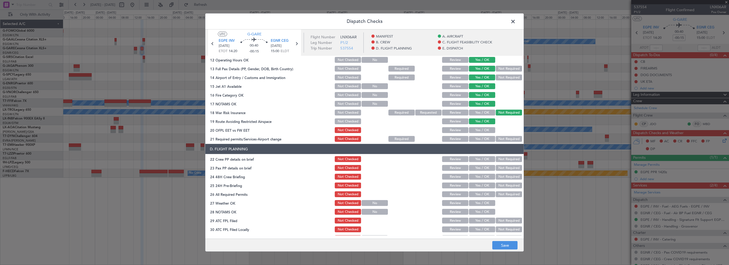
click at [479, 132] on button "Yes / OK" at bounding box center [482, 130] width 26 height 6
drag, startPoint x: 479, startPoint y: 139, endPoint x: 482, endPoint y: 156, distance: 17.3
click at [479, 139] on button "Yes / OK" at bounding box center [482, 139] width 26 height 6
click at [481, 161] on button "Yes / OK" at bounding box center [482, 159] width 26 height 6
click at [481, 169] on button "Yes / OK" at bounding box center [482, 168] width 26 height 6
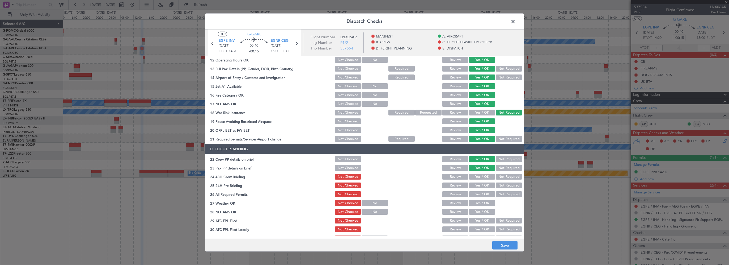
drag, startPoint x: 481, startPoint y: 175, endPoint x: 490, endPoint y: 182, distance: 11.5
click at [481, 175] on button "Yes / OK" at bounding box center [482, 177] width 26 height 6
click at [500, 186] on button "Not Required" at bounding box center [509, 185] width 26 height 6
drag, startPoint x: 499, startPoint y: 249, endPoint x: 500, endPoint y: 246, distance: 3.0
click at [499, 248] on button "Save" at bounding box center [505, 245] width 25 height 9
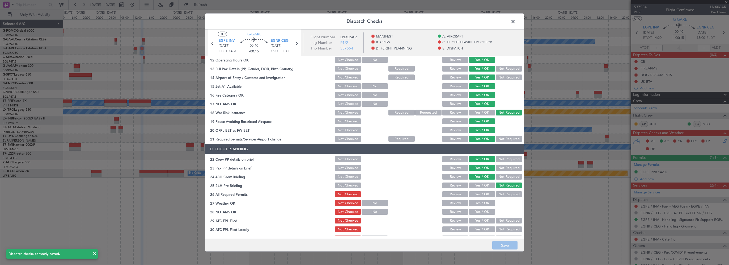
click at [516, 21] on span at bounding box center [516, 23] width 0 height 11
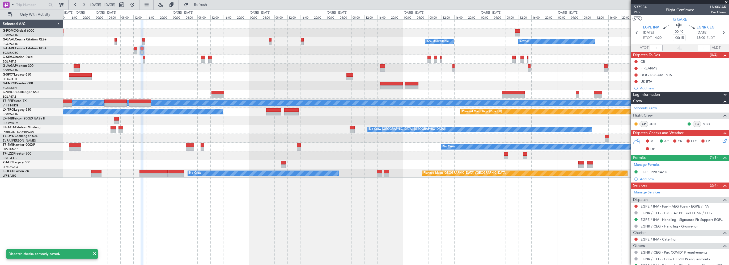
click at [725, 1] on span at bounding box center [726, 2] width 5 height 5
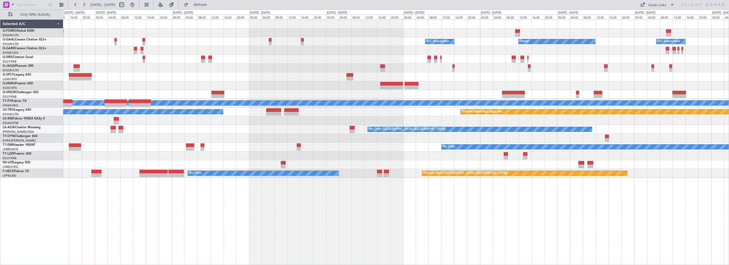
click at [151, 67] on div "Planned Maint [GEOGRAPHIC_DATA] ([GEOGRAPHIC_DATA])" at bounding box center [396, 68] width 666 height 9
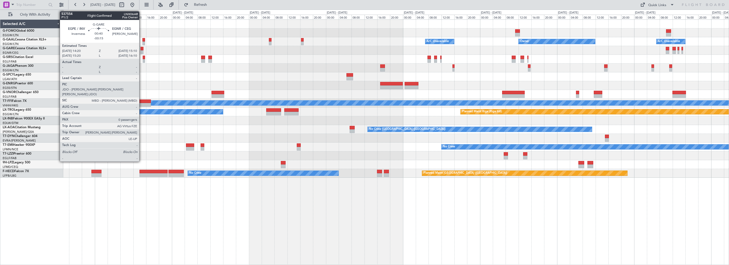
click at [142, 49] on div at bounding box center [142, 49] width 3 height 4
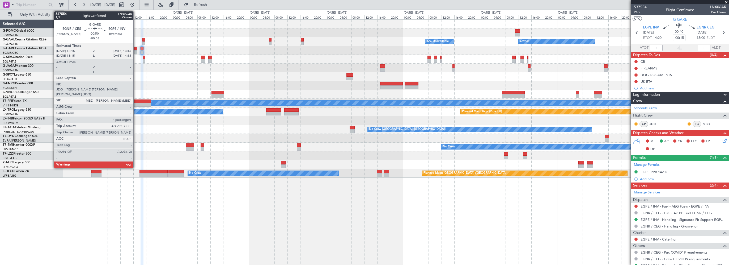
click at [136, 48] on div at bounding box center [135, 49] width 3 height 4
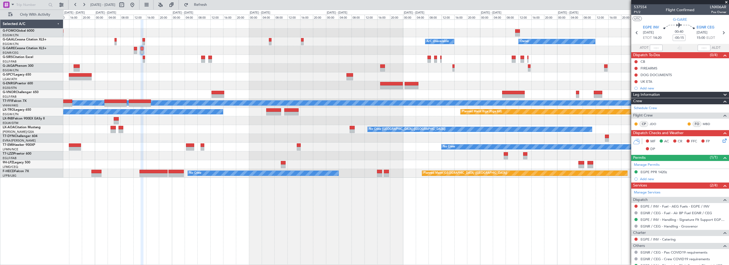
click at [141, 76] on div at bounding box center [396, 76] width 666 height 9
click at [145, 58] on div at bounding box center [396, 59] width 666 height 9
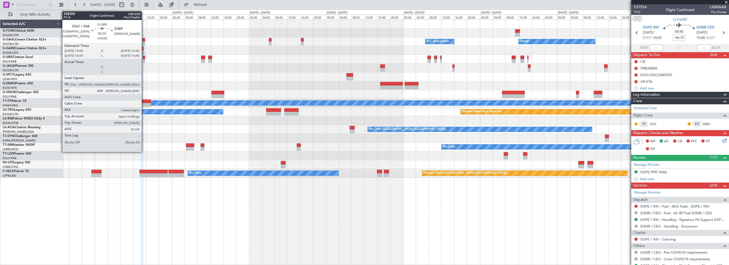
click at [144, 58] on div at bounding box center [144, 58] width 2 height 4
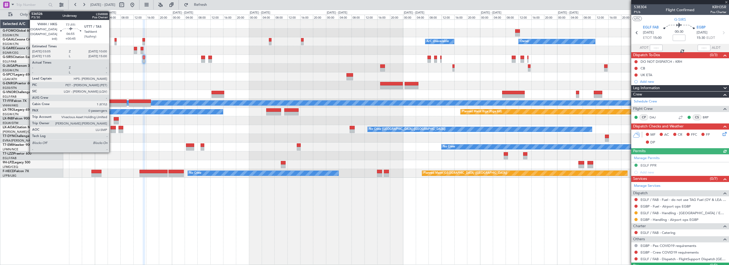
click at [112, 102] on div at bounding box center [115, 101] width 22 height 4
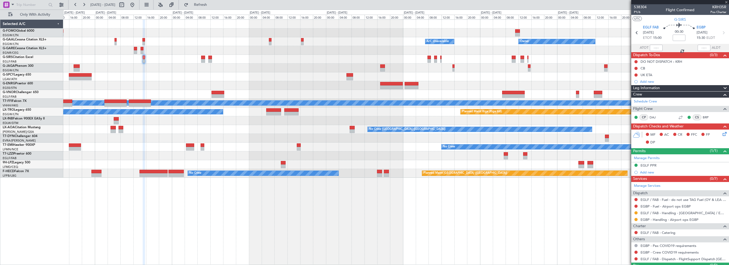
type input "+00:45"
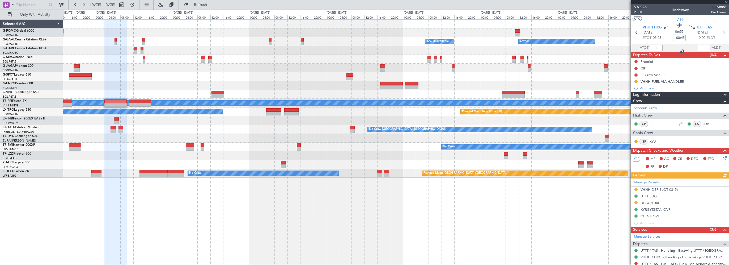
click at [670, 95] on div "Leg Information" at bounding box center [681, 95] width 98 height 6
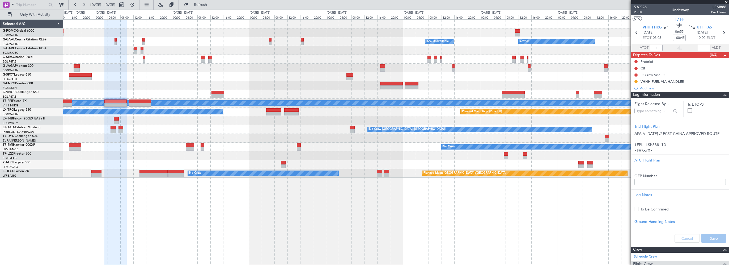
click at [670, 95] on div "Leg Information" at bounding box center [681, 95] width 98 height 6
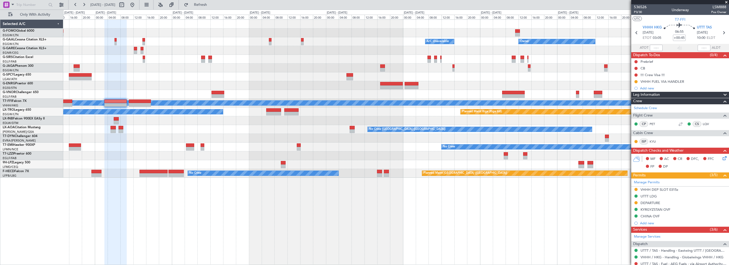
click at [670, 94] on div "Leg Information" at bounding box center [681, 95] width 98 height 6
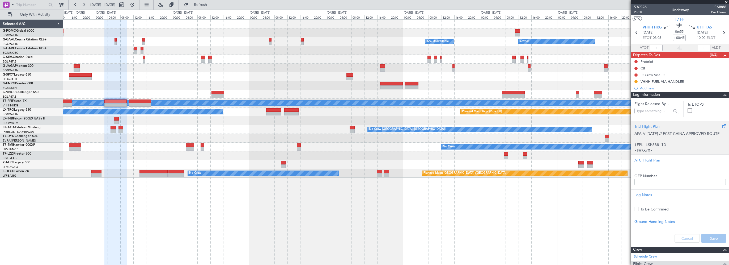
click at [651, 125] on div "Trial Flight Plan" at bounding box center [680, 127] width 91 height 6
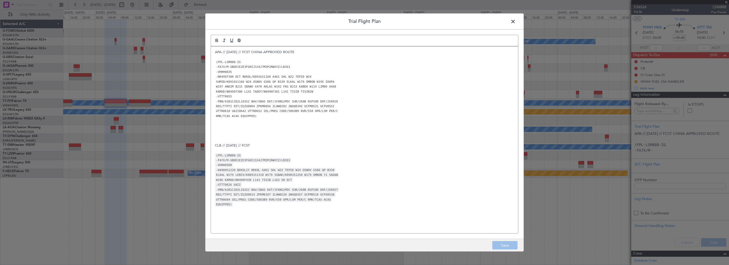
click at [273, 137] on p at bounding box center [364, 135] width 299 height 5
click at [516, 21] on span at bounding box center [516, 23] width 0 height 11
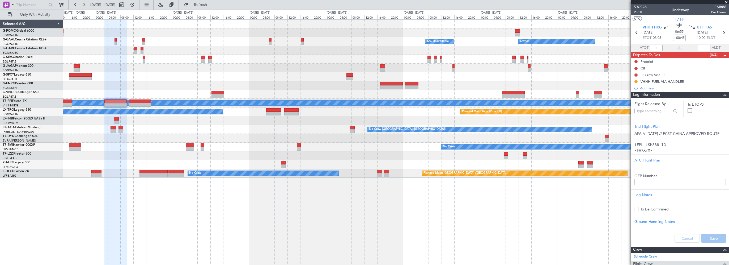
click at [718, 93] on div at bounding box center [723, 95] width 11 height 6
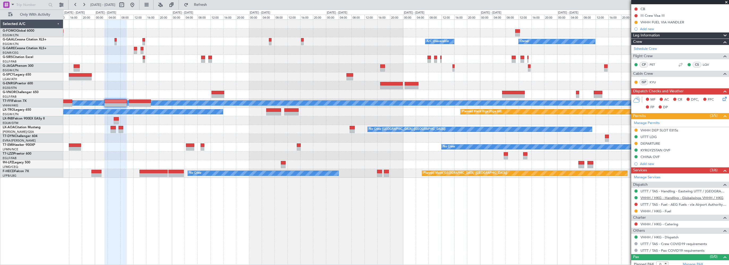
scroll to position [62, 0]
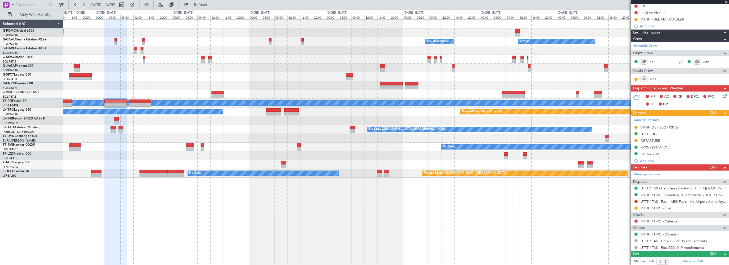
click at [663, 33] on div "Leg Information" at bounding box center [681, 33] width 98 height 6
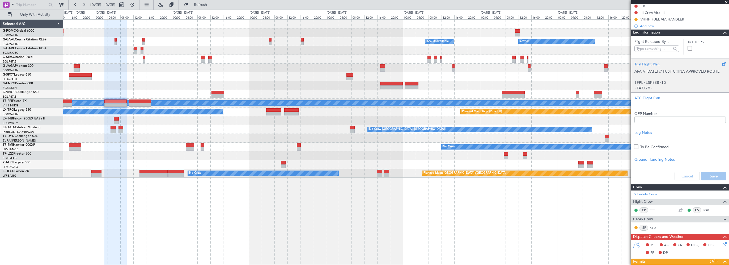
click at [645, 65] on div "Trial Flight Plan" at bounding box center [680, 64] width 91 height 6
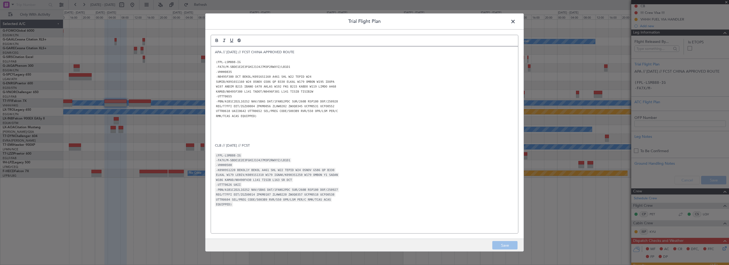
drag, startPoint x: 254, startPoint y: 131, endPoint x: 252, endPoint y: 118, distance: 12.9
click at [254, 131] on p at bounding box center [364, 130] width 299 height 5
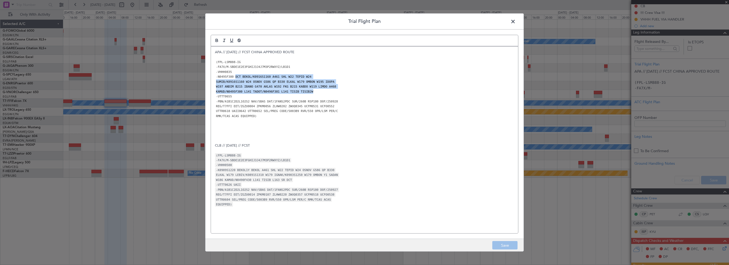
drag, startPoint x: 234, startPoint y: 78, endPoint x: 312, endPoint y: 92, distance: 79.9
click at [312, 92] on div "APA // [DATE] // FCST CHINA APPROVED ROUTE (FPL-LSM888-IG -FA7X/M-SBDE1E2E3FGHI…" at bounding box center [364, 140] width 307 height 187
copy div "DCT BEKOL/K0916S1160 A461 SHL W22 TEPID W24 SUMIB/K0916S1160 W24 OSNOV G586 QP …"
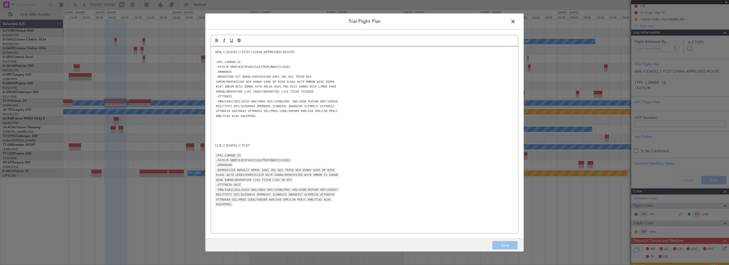
drag, startPoint x: 511, startPoint y: 21, endPoint x: 454, endPoint y: 37, distance: 59.7
click at [516, 21] on span at bounding box center [516, 23] width 0 height 11
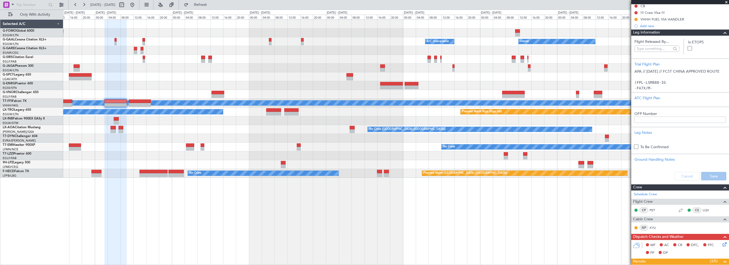
click at [165, 83] on div at bounding box center [396, 85] width 666 height 9
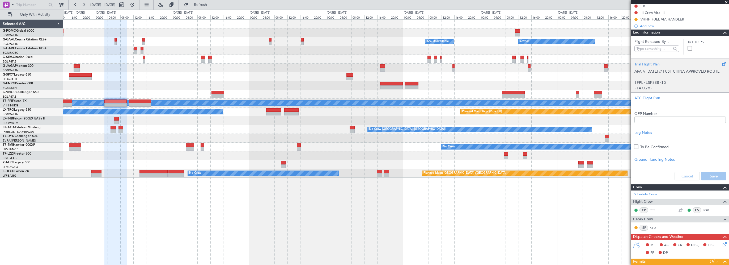
click at [648, 63] on div "Trial Flight Plan" at bounding box center [680, 64] width 91 height 6
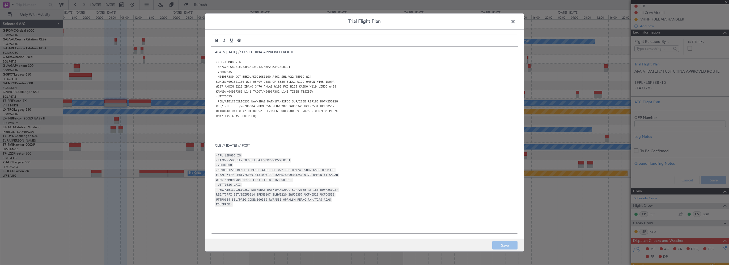
click at [516, 22] on span at bounding box center [516, 23] width 0 height 11
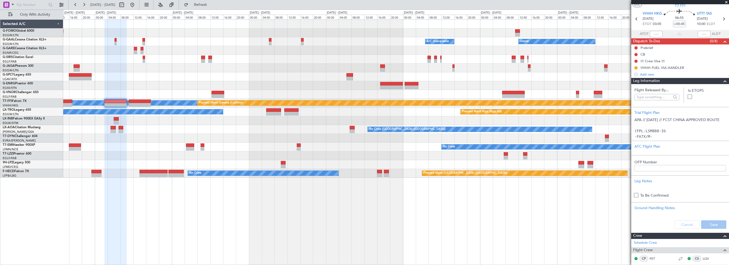
scroll to position [0, 0]
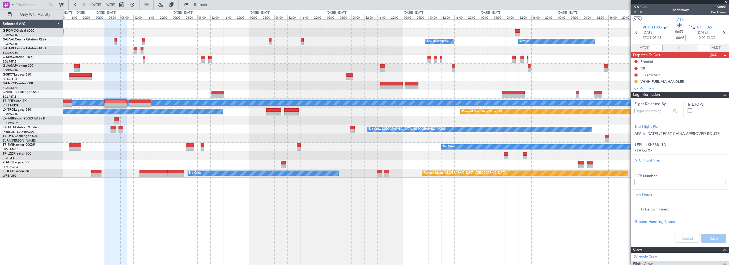
click at [202, 206] on div "Owner A/C Unavailable Owner A/C Unavailable Owner Planned Maint [GEOGRAPHIC_DAT…" at bounding box center [396, 141] width 666 height 245
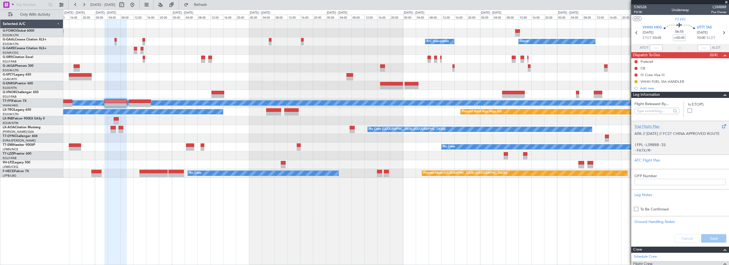
click at [656, 125] on div "Trial Flight Plan" at bounding box center [680, 127] width 91 height 6
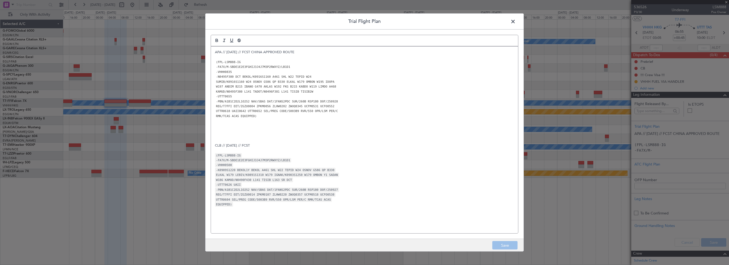
drag, startPoint x: 214, startPoint y: 53, endPoint x: 218, endPoint y: 51, distance: 4.6
click at [214, 53] on div "APA // [DATE] // FCST CHINA APPROVED ROUTE (FPL-LSM888-IG -FA7X/M-SBDE1E2E3FGHI…" at bounding box center [364, 140] width 307 height 187
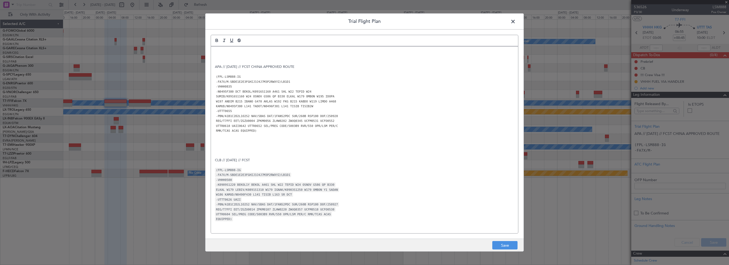
click at [250, 53] on p at bounding box center [364, 52] width 299 height 5
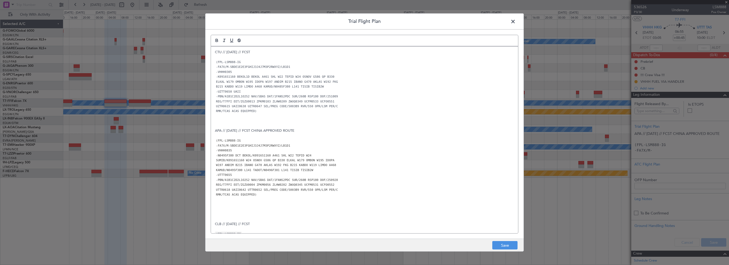
click at [331, 117] on p at bounding box center [364, 116] width 299 height 5
click at [494, 240] on footer "Save" at bounding box center [365, 244] width 318 height 13
click at [509, 245] on button "Save" at bounding box center [505, 245] width 25 height 9
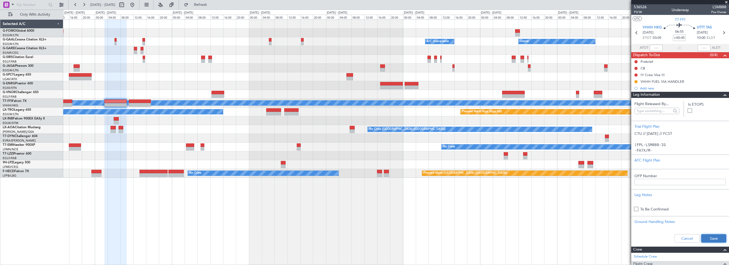
click at [707, 238] on button "Save" at bounding box center [714, 238] width 25 height 9
click at [682, 37] on input "+00:45" at bounding box center [679, 38] width 13 height 6
click at [683, 37] on input "+00:45" at bounding box center [679, 38] width 13 height 6
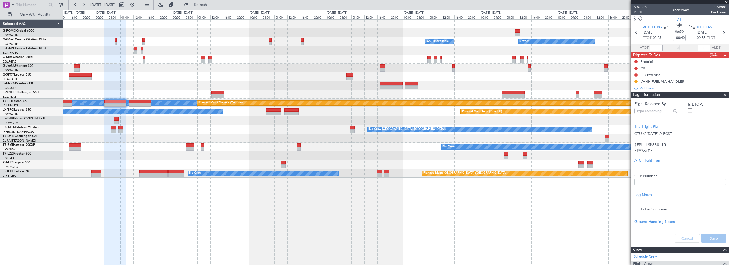
click at [722, 93] on span at bounding box center [725, 95] width 6 height 6
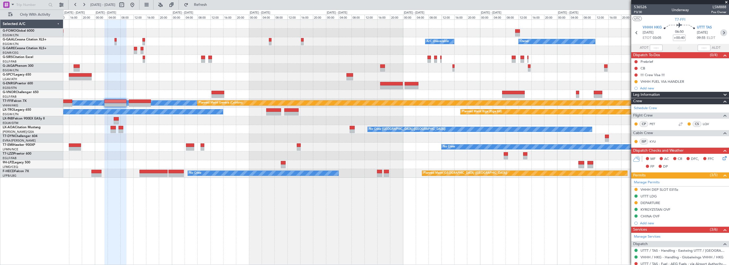
click at [721, 32] on icon at bounding box center [724, 32] width 7 height 7
type input "+00:15"
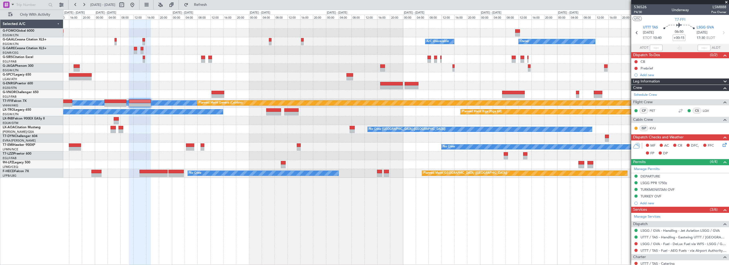
click at [461, 220] on div "Owner Owner A/C Unavailable A/C Unavailable Owner Planned Maint [GEOGRAPHIC_DAT…" at bounding box center [396, 141] width 666 height 245
click at [669, 80] on div "Leg Information" at bounding box center [681, 81] width 98 height 6
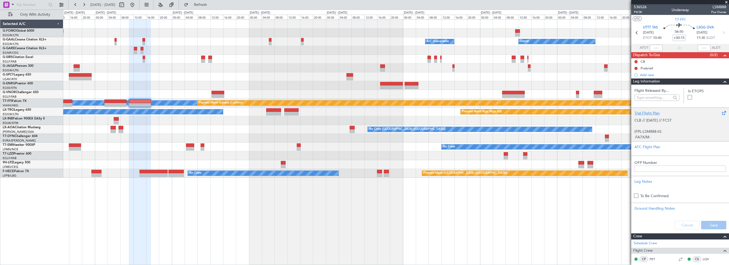
click at [649, 111] on div "Trial Flight Plan" at bounding box center [680, 113] width 91 height 6
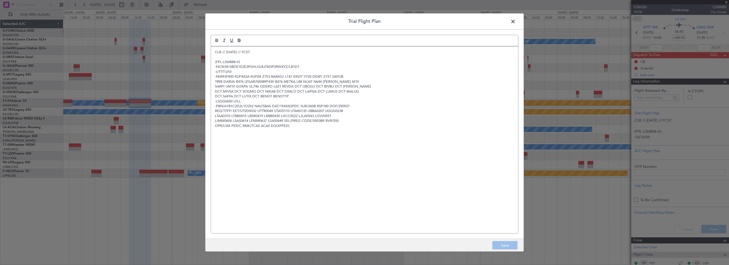
click at [349, 159] on div "CLB // [DATE] // FCST (FPL-LSM888-IG -FA7X/M-SBDE1E2E3FGHIJ3J4J7M3P2RWXYZ/LB1D1…" at bounding box center [364, 140] width 307 height 187
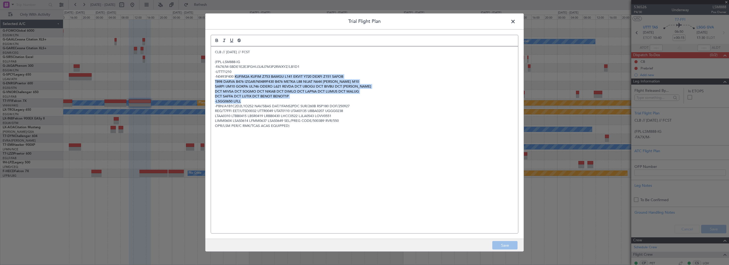
drag, startPoint x: 236, startPoint y: 77, endPoint x: 271, endPoint y: 79, distance: 35.2
click at [303, 98] on div "CLB // [DATE] // FCST (FPL-LSM888-IG -FA7X/M-SBDE1E2E3FGHIJ3J4J7M3P2RWXYZ/LB1D1…" at bounding box center [364, 140] width 307 height 187
click at [268, 94] on p "DCT SAFFA DCT LUTIX DCT BENOT BENOT1P" at bounding box center [364, 96] width 299 height 5
drag, startPoint x: 235, startPoint y: 77, endPoint x: 276, endPoint y: 84, distance: 41.9
click at [302, 95] on div "CLB // [DATE] // FCST (FPL-LSM888-IG -FA7X/M-SBDE1E2E3FGHIJ3J4J7M3P2RWXYZ/LB1D1…" at bounding box center [364, 140] width 307 height 187
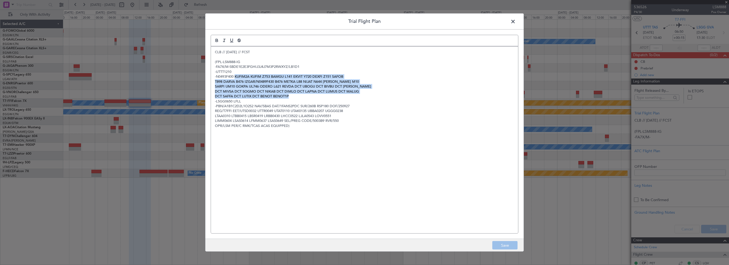
copy div "KUFIM2A KUFIM Z753 BAMGU L141 EKVIT Y720 DEXFI Z151 SAFOB T898 DARVA B476 IZGAR…"
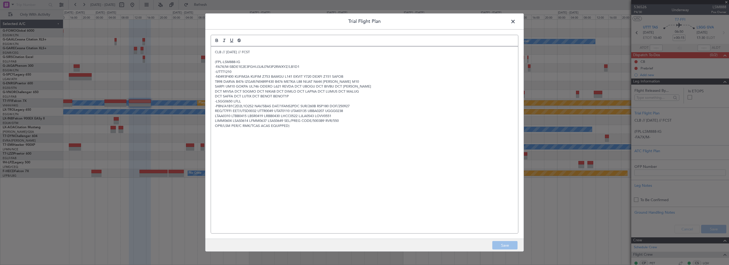
click at [516, 23] on span at bounding box center [516, 23] width 0 height 11
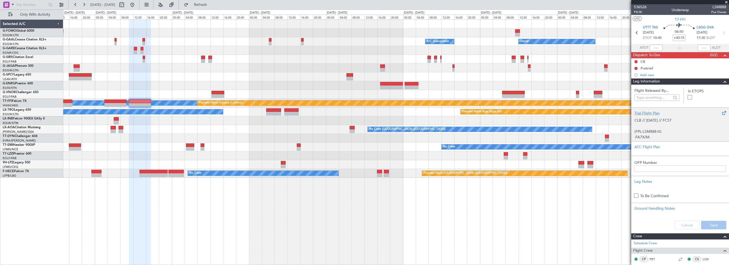
click at [647, 114] on div "Trial Flight Plan" at bounding box center [680, 113] width 91 height 6
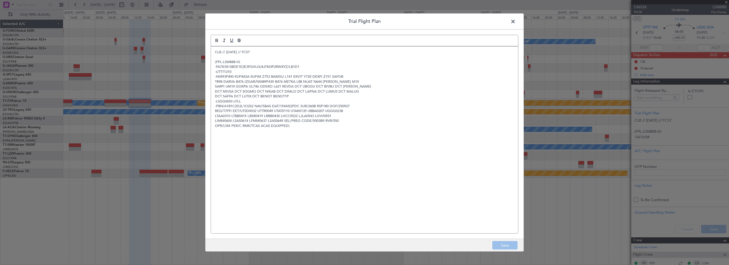
click at [212, 50] on div "CLB // [DATE] // FCST (FPL-LSM888-IG -FA7X/M-SBDE1E2E3FGHIJ3J4J7M3P2RWXYZ/LB1D1…" at bounding box center [364, 140] width 307 height 187
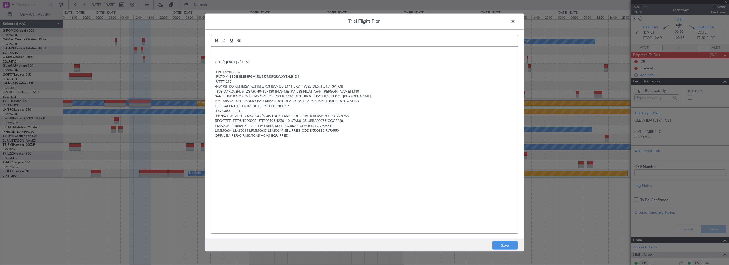
click at [225, 47] on div "CLB // [DATE] // FCST (FPL-LSM888-IG -FA7X/M-SBDE1E2E3FGHIJ3J4J7M3P2RWXYZ/LB1D1…" at bounding box center [364, 140] width 307 height 187
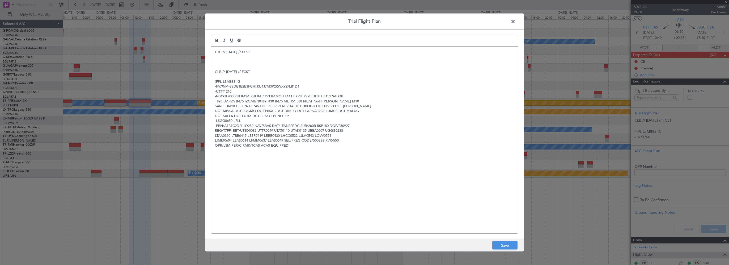
paste div
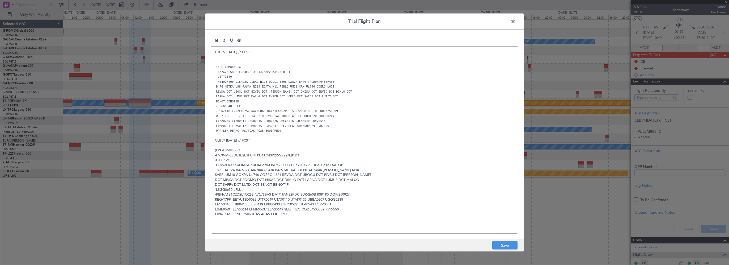
click at [247, 60] on p at bounding box center [364, 62] width 299 height 5
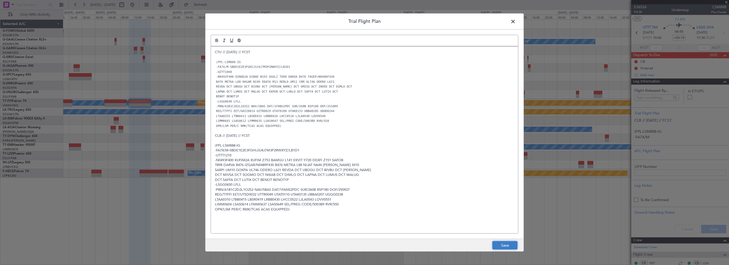
click at [500, 245] on button "Save" at bounding box center [505, 245] width 25 height 9
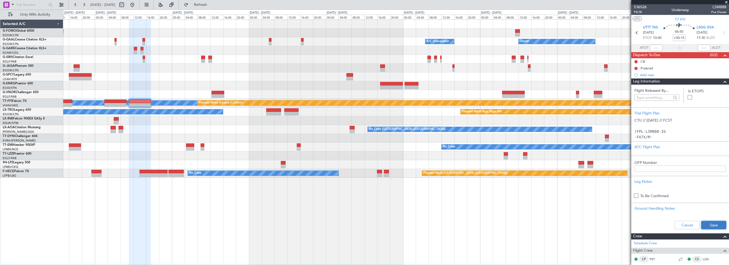
click at [708, 224] on button "Save" at bounding box center [714, 225] width 25 height 9
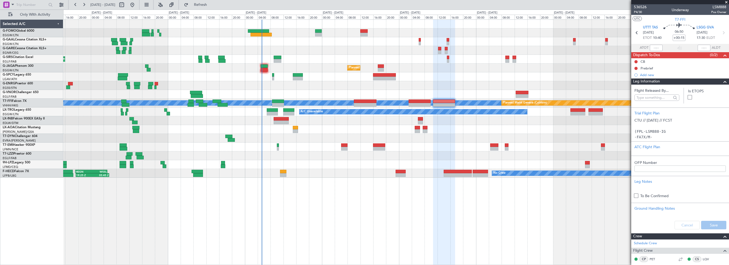
click at [432, 83] on div "A/C Unavailable Owner Planned Maint [GEOGRAPHIC_DATA] ([GEOGRAPHIC_DATA]) Plann…" at bounding box center [396, 99] width 666 height 158
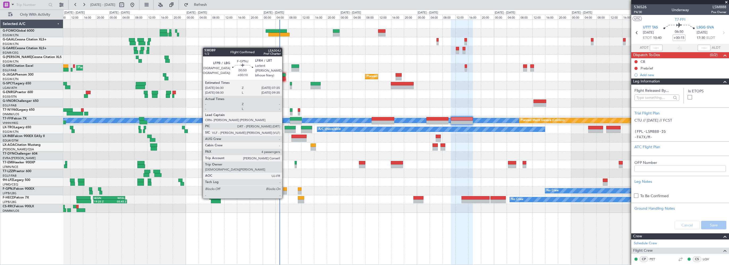
click at [285, 188] on div at bounding box center [285, 189] width 4 height 4
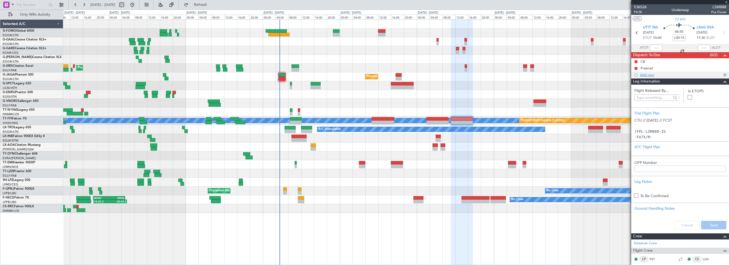
type input "+00:10"
type input "4"
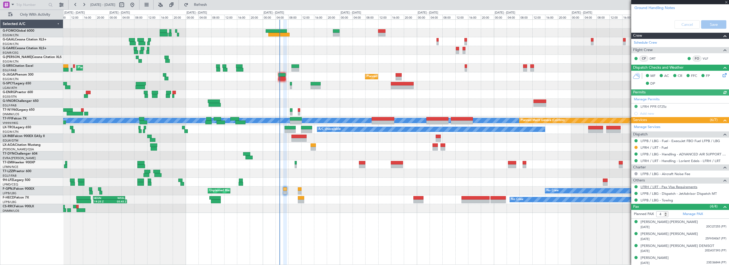
scroll to position [227, 0]
click at [212, 3] on span "Refresh" at bounding box center [201, 5] width 22 height 4
click at [401, 98] on div "A/C Unavailable Owner Planned Maint [GEOGRAPHIC_DATA] ([GEOGRAPHIC_DATA]) Plann…" at bounding box center [396, 116] width 666 height 193
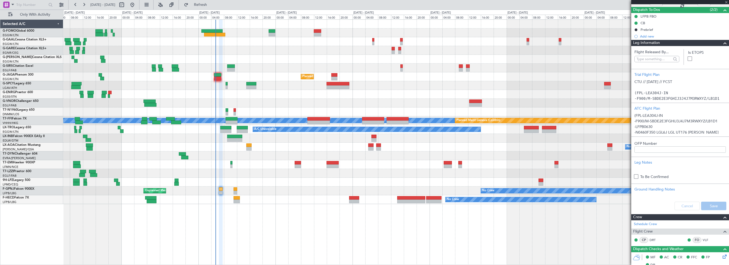
scroll to position [0, 0]
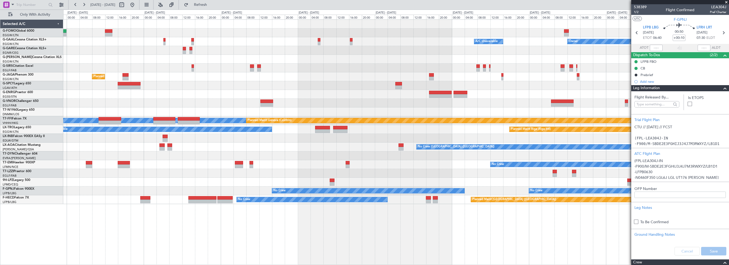
click at [284, 85] on div "A/C Unavailable Owner Owner A/C Unavailable Owner Planned Maint [GEOGRAPHIC_DAT…" at bounding box center [396, 112] width 666 height 184
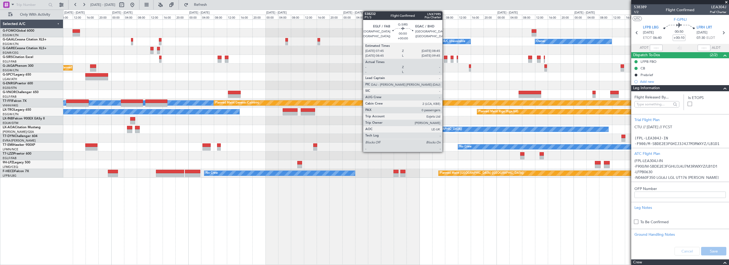
click at [445, 58] on div at bounding box center [445, 58] width 3 height 4
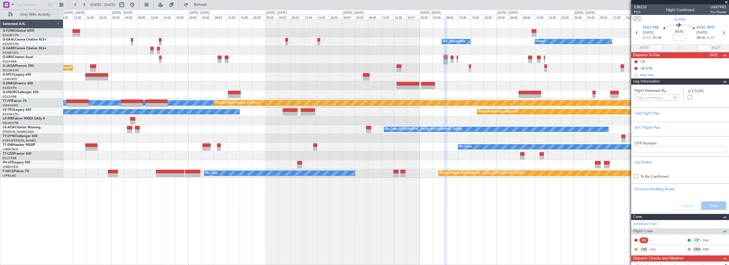
click at [722, 79] on span at bounding box center [725, 81] width 6 height 6
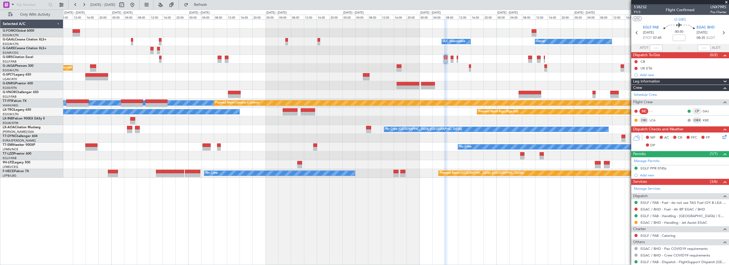
scroll to position [14, 0]
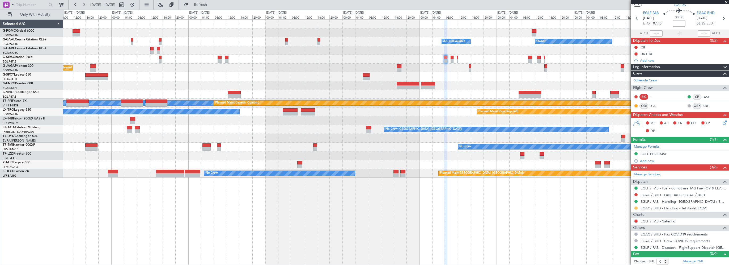
click at [636, 208] on button at bounding box center [636, 207] width 3 height 3
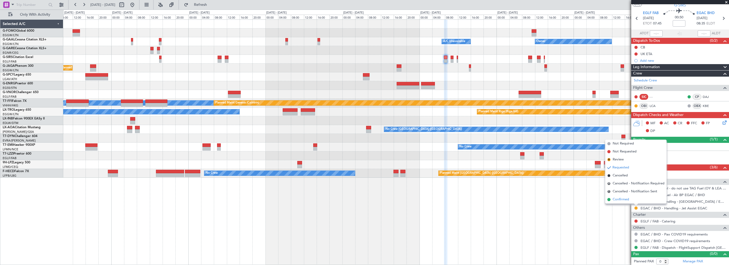
click at [626, 199] on span "Confirmed" at bounding box center [621, 199] width 16 height 5
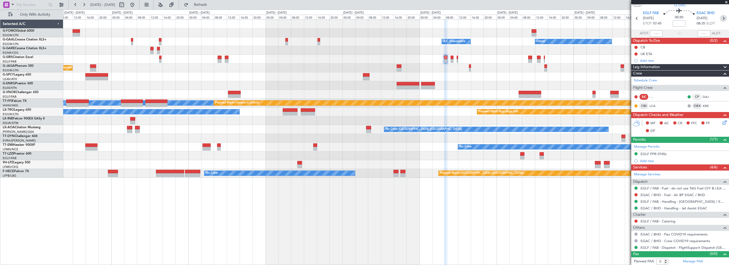
click at [722, 20] on icon at bounding box center [723, 18] width 7 height 7
type input "1"
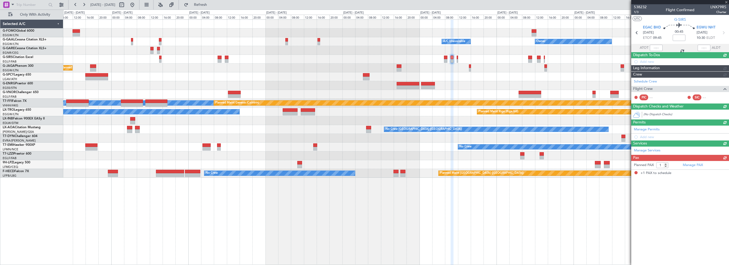
scroll to position [0, 0]
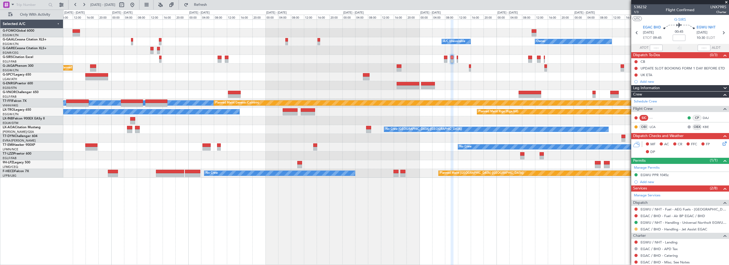
click at [637, 229] on button at bounding box center [636, 228] width 3 height 3
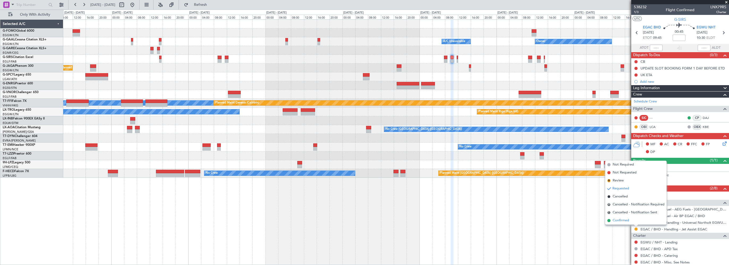
click at [616, 221] on span "Confirmed" at bounding box center [621, 220] width 16 height 5
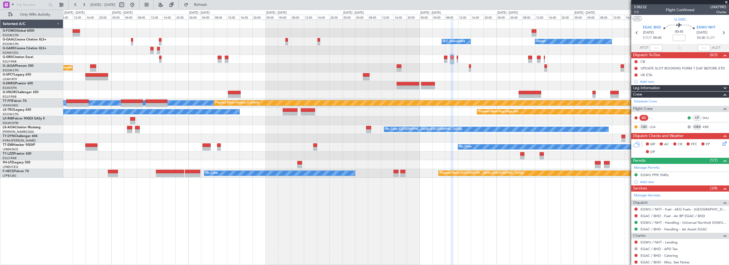
click at [343, 214] on div "Owner Owner A/C Unavailable A/C Unavailable Owner Planned Maint [GEOGRAPHIC_DAT…" at bounding box center [396, 141] width 666 height 245
click at [137, 5] on button at bounding box center [132, 5] width 9 height 9
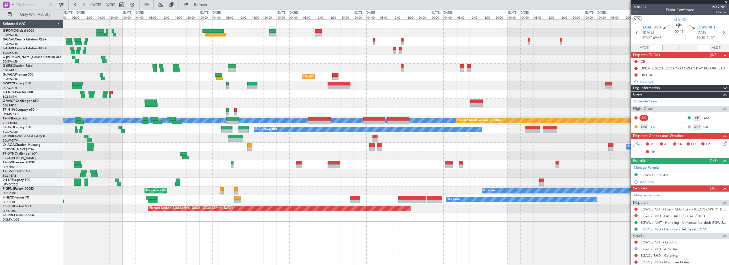
click at [284, 110] on div "A/C Unavailable Owner Planned Maint [GEOGRAPHIC_DATA] ([GEOGRAPHIC_DATA]) Plann…" at bounding box center [396, 121] width 666 height 202
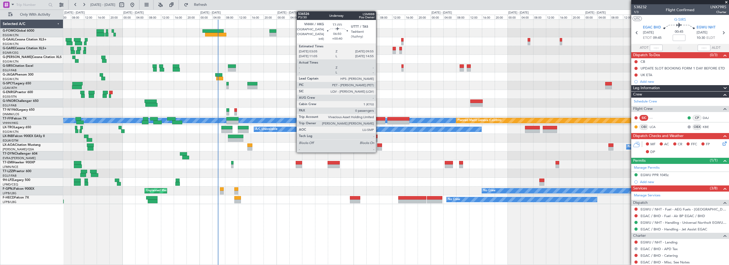
click at [379, 119] on div at bounding box center [374, 119] width 22 height 4
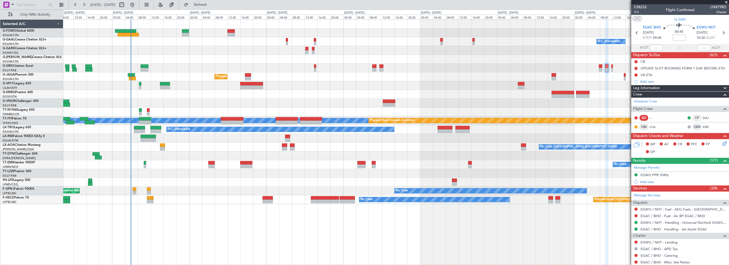
click at [214, 80] on div "A/C Unavailable Owner Owner A/C Unavailable Planned Maint [GEOGRAPHIC_DATA] ([G…" at bounding box center [396, 112] width 666 height 184
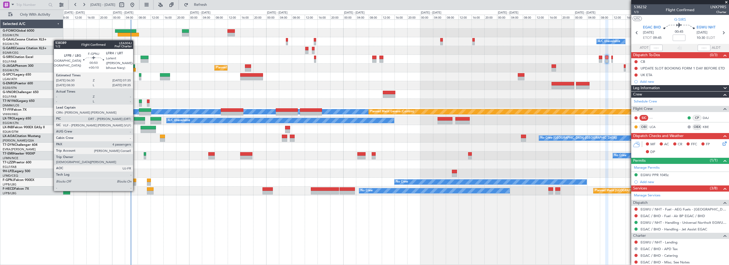
click at [136, 180] on div at bounding box center [135, 180] width 4 height 4
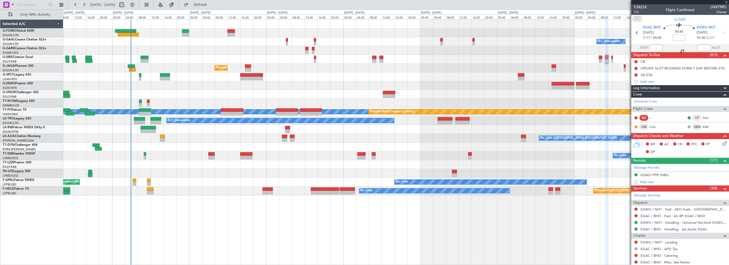
type input "+00:10"
type input "4"
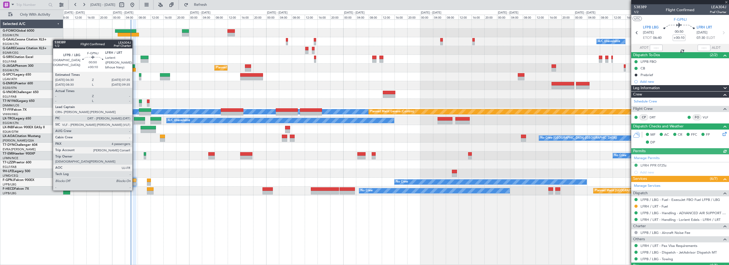
click at [135, 180] on div at bounding box center [135, 180] width 4 height 4
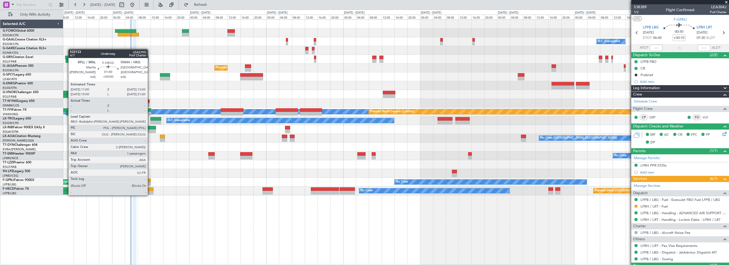
click at [150, 190] on div at bounding box center [150, 189] width 7 height 4
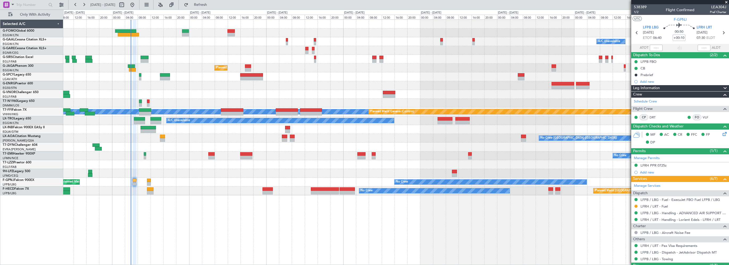
click at [189, 51] on div at bounding box center [396, 50] width 666 height 9
click at [202, 5] on button "Refresh" at bounding box center [198, 5] width 32 height 9
click at [291, 221] on div "Owner A/C Unavailable Owner A/C Unavailable Planned Maint [GEOGRAPHIC_DATA] ([G…" at bounding box center [396, 141] width 666 height 245
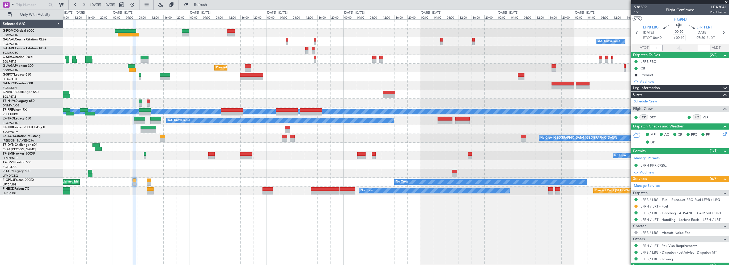
click at [225, 215] on div "Owner A/C Unavailable Owner A/C Unavailable Planned Maint [GEOGRAPHIC_DATA] ([G…" at bounding box center [396, 141] width 666 height 245
click at [197, 5] on fb-refresh-button "Refresh" at bounding box center [197, 5] width 37 height 10
click at [210, 5] on span "Refresh" at bounding box center [201, 5] width 22 height 4
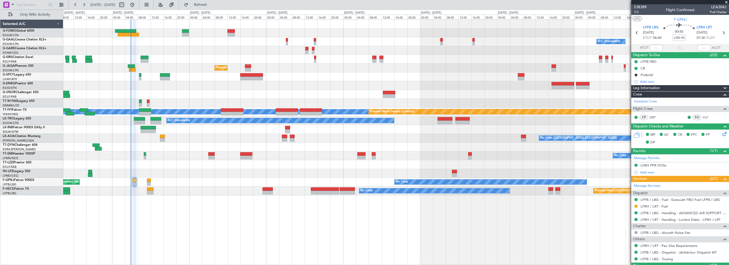
click at [250, 234] on div "Owner A/C Unavailable Owner A/C Unavailable Planned Maint [GEOGRAPHIC_DATA] ([G…" at bounding box center [396, 141] width 666 height 245
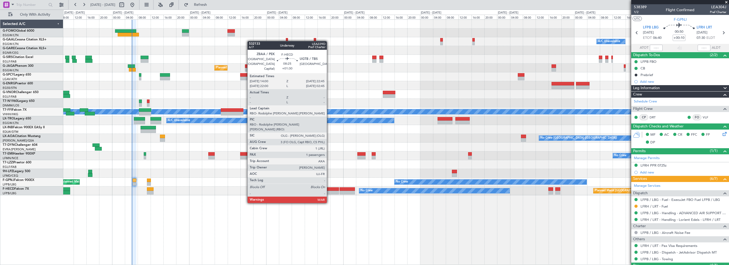
click at [329, 187] on div at bounding box center [325, 189] width 28 height 4
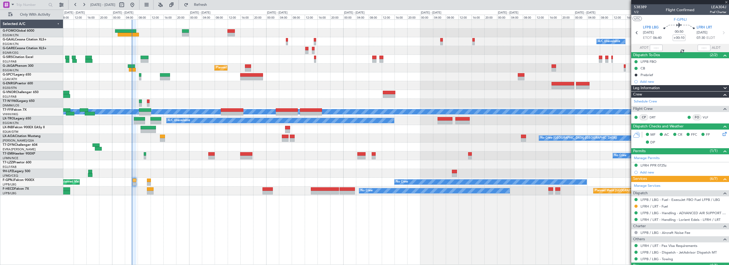
type input "+01:30"
type input "1"
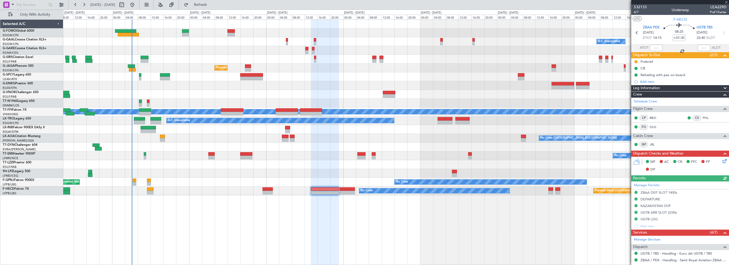
click at [652, 218] on div "Manage Permits ZBAA DEP SLOT 1400z DEPARTURE [GEOGRAPHIC_DATA] OVF UGTB ARR SLO…" at bounding box center [681, 205] width 98 height 48
click at [654, 218] on div "UGTB LDG" at bounding box center [649, 219] width 17 height 5
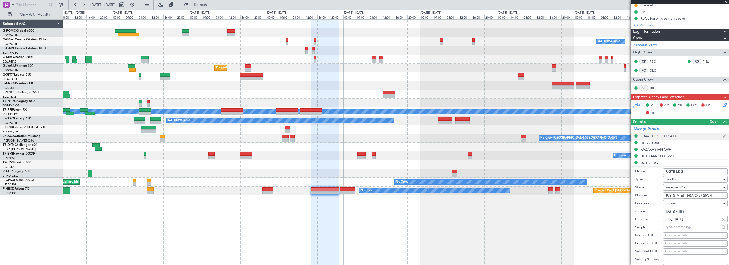
scroll to position [106, 0]
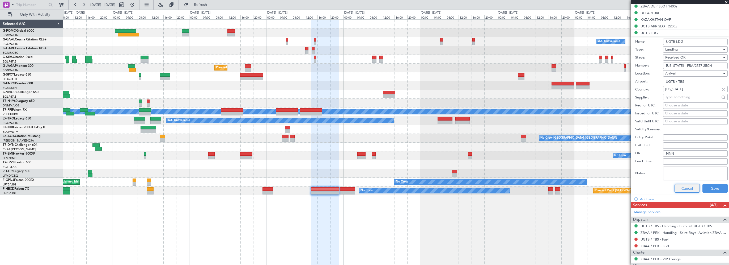
click at [689, 187] on button "Cancel" at bounding box center [687, 188] width 25 height 9
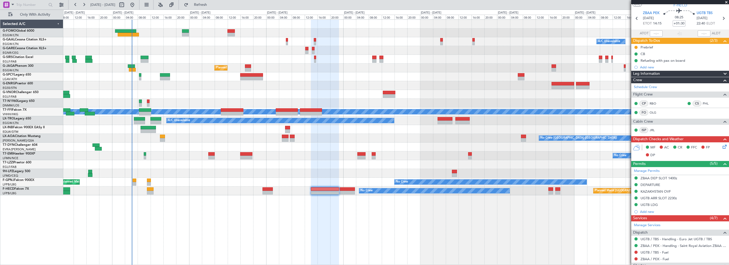
scroll to position [0, 0]
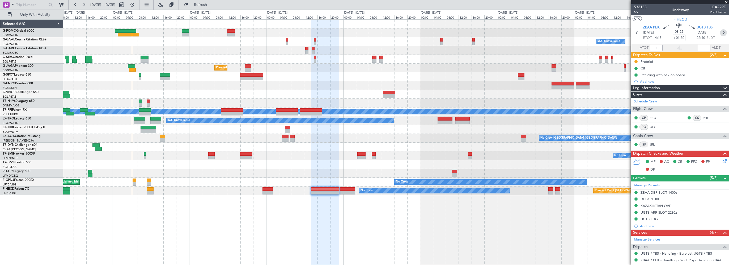
click at [721, 34] on icon at bounding box center [723, 32] width 7 height 7
type input "+00:20"
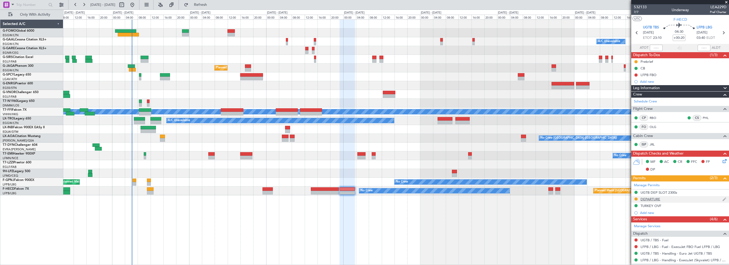
click at [654, 198] on div "DEPARTURE" at bounding box center [651, 199] width 20 height 5
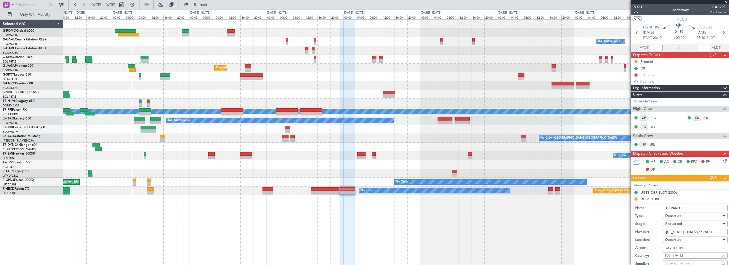
scroll to position [80, 0]
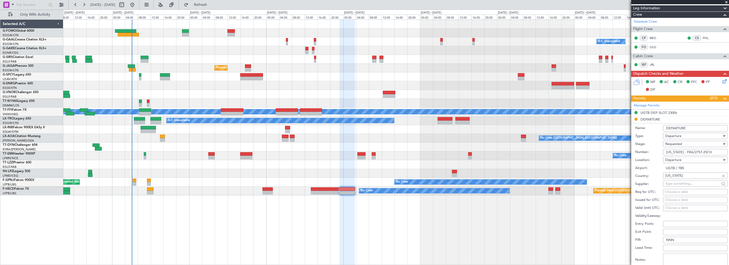
click at [673, 142] on span "Requested" at bounding box center [674, 143] width 17 height 5
click at [675, 185] on span "Received OK" at bounding box center [694, 184] width 56 height 8
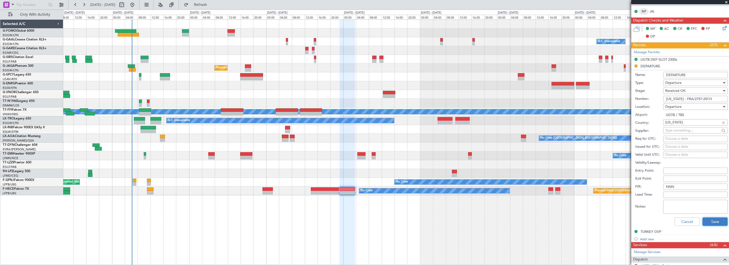
click at [710, 220] on button "Save" at bounding box center [715, 221] width 25 height 9
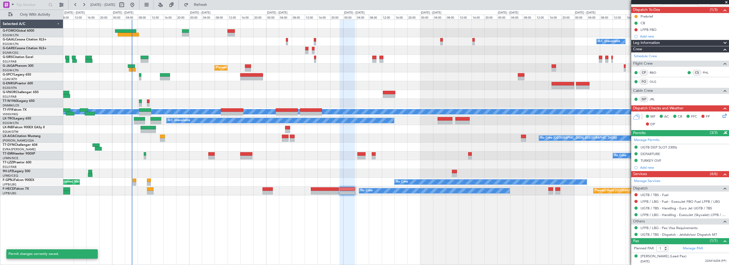
scroll to position [44, 0]
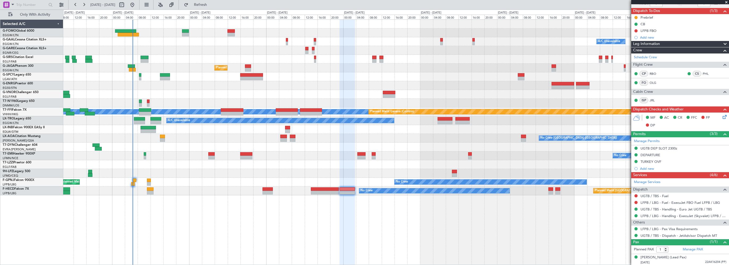
click at [242, 204] on div "Owner A/C Unavailable Owner A/C Unavailable Planned Maint [GEOGRAPHIC_DATA] ([G…" at bounding box center [396, 141] width 666 height 245
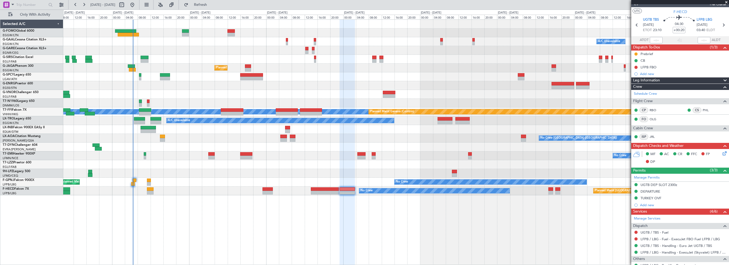
scroll to position [0, 0]
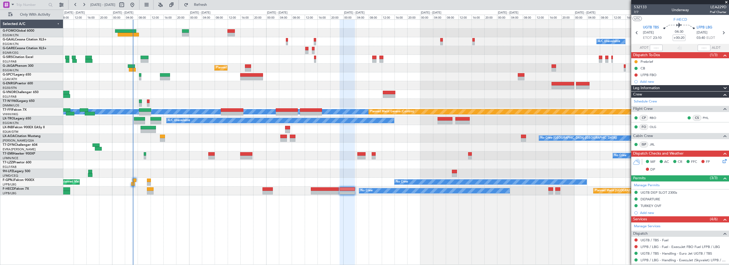
click at [727, 3] on span at bounding box center [726, 2] width 5 height 5
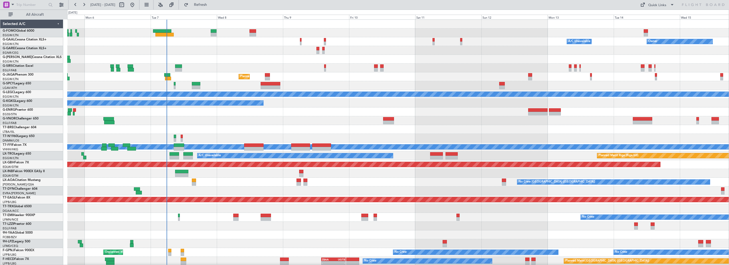
click at [215, 124] on div "A/C Unavailable Owner Owner A/C Unavailable Planned Maint London (Farnborough) …" at bounding box center [398, 160] width 662 height 281
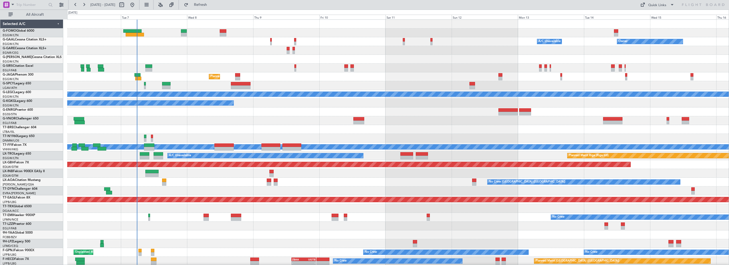
click at [237, 120] on div at bounding box center [398, 120] width 662 height 9
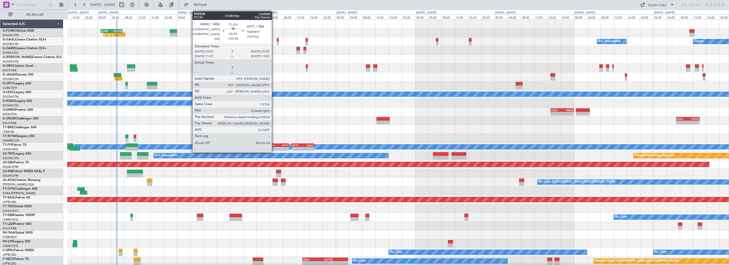
click at [274, 144] on div "VHHH" at bounding box center [272, 145] width 11 height 3
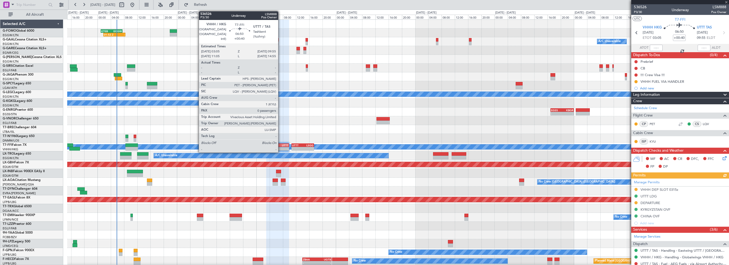
click at [281, 146] on div "09:55 Z" at bounding box center [283, 147] width 11 height 3
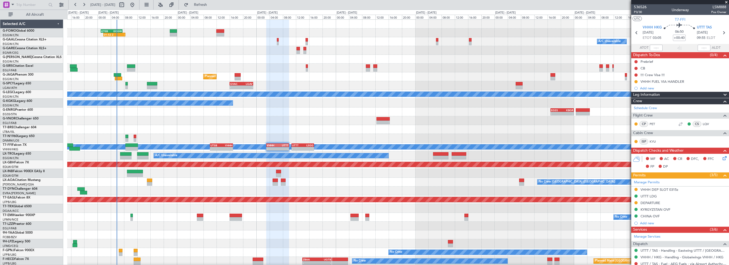
click at [232, 47] on div at bounding box center [398, 50] width 662 height 9
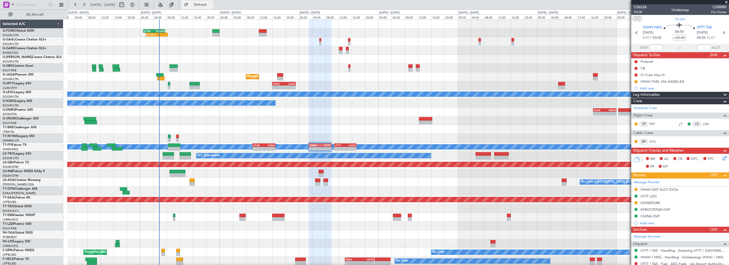
click at [212, 6] on span "Refresh" at bounding box center [201, 5] width 22 height 4
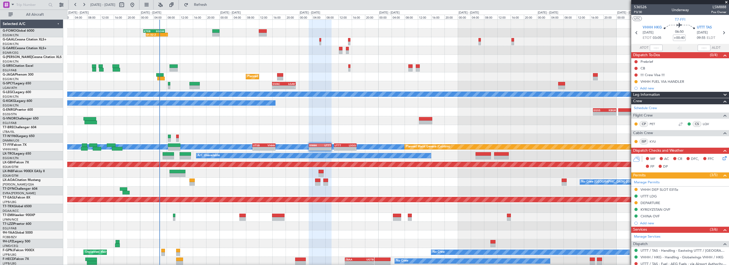
click at [224, 121] on div "- - EGLF 07:00 Z UTDD 14:00 Z" at bounding box center [398, 120] width 662 height 9
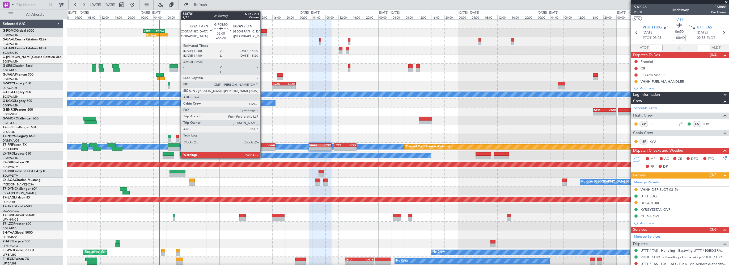
click at [263, 30] on div at bounding box center [263, 31] width 8 height 4
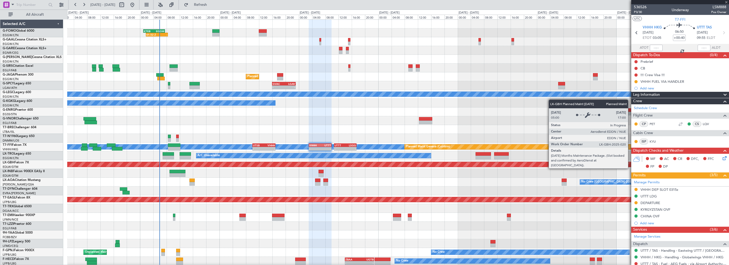
type input "3"
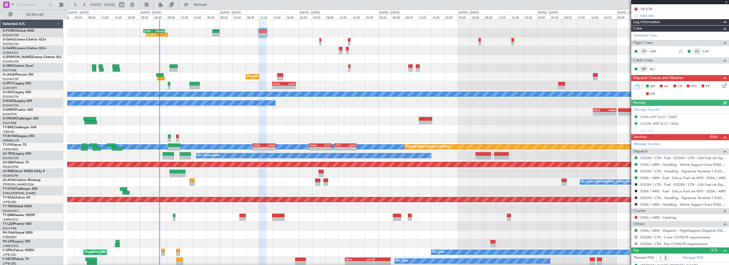
scroll to position [91, 0]
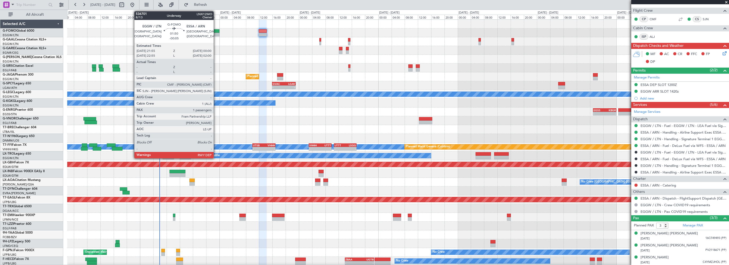
click at [216, 30] on div at bounding box center [215, 31] width 7 height 4
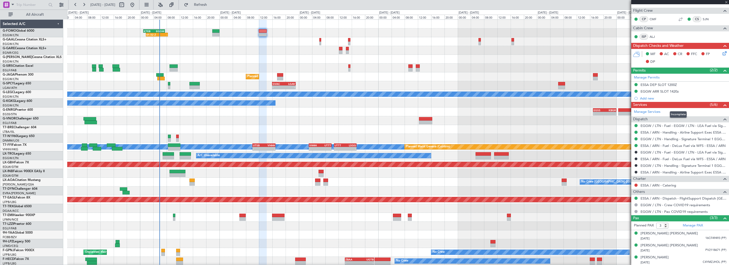
type input "-00:05"
type input "1"
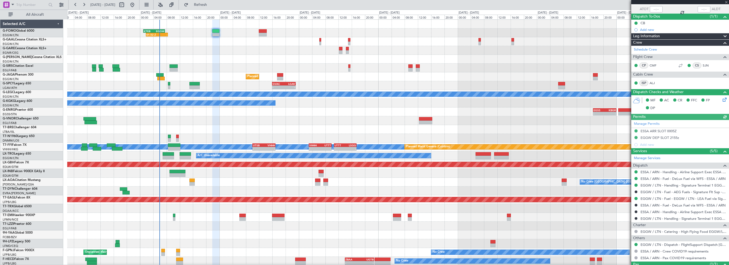
scroll to position [61, 0]
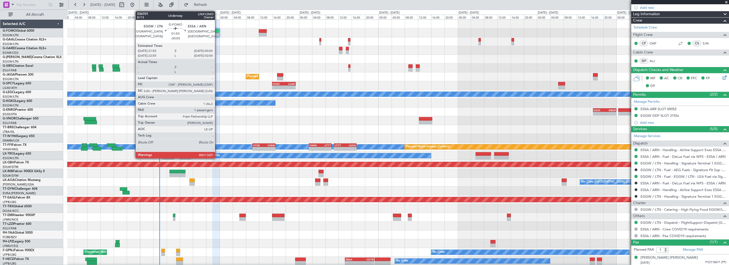
click at [217, 30] on div at bounding box center [215, 31] width 7 height 4
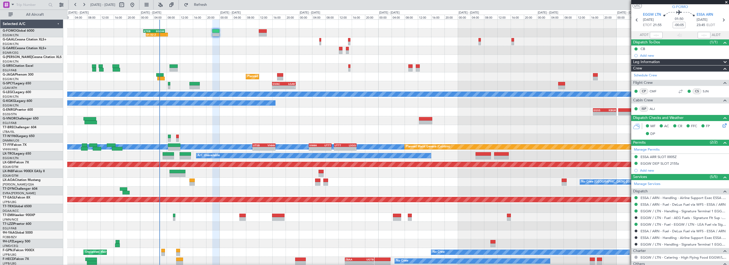
scroll to position [0, 0]
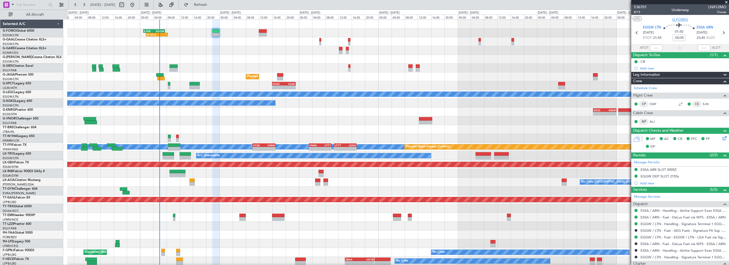
click at [685, 18] on span "G-FOMO" at bounding box center [681, 20] width 16 height 6
